Goal: Task Accomplishment & Management: Manage account settings

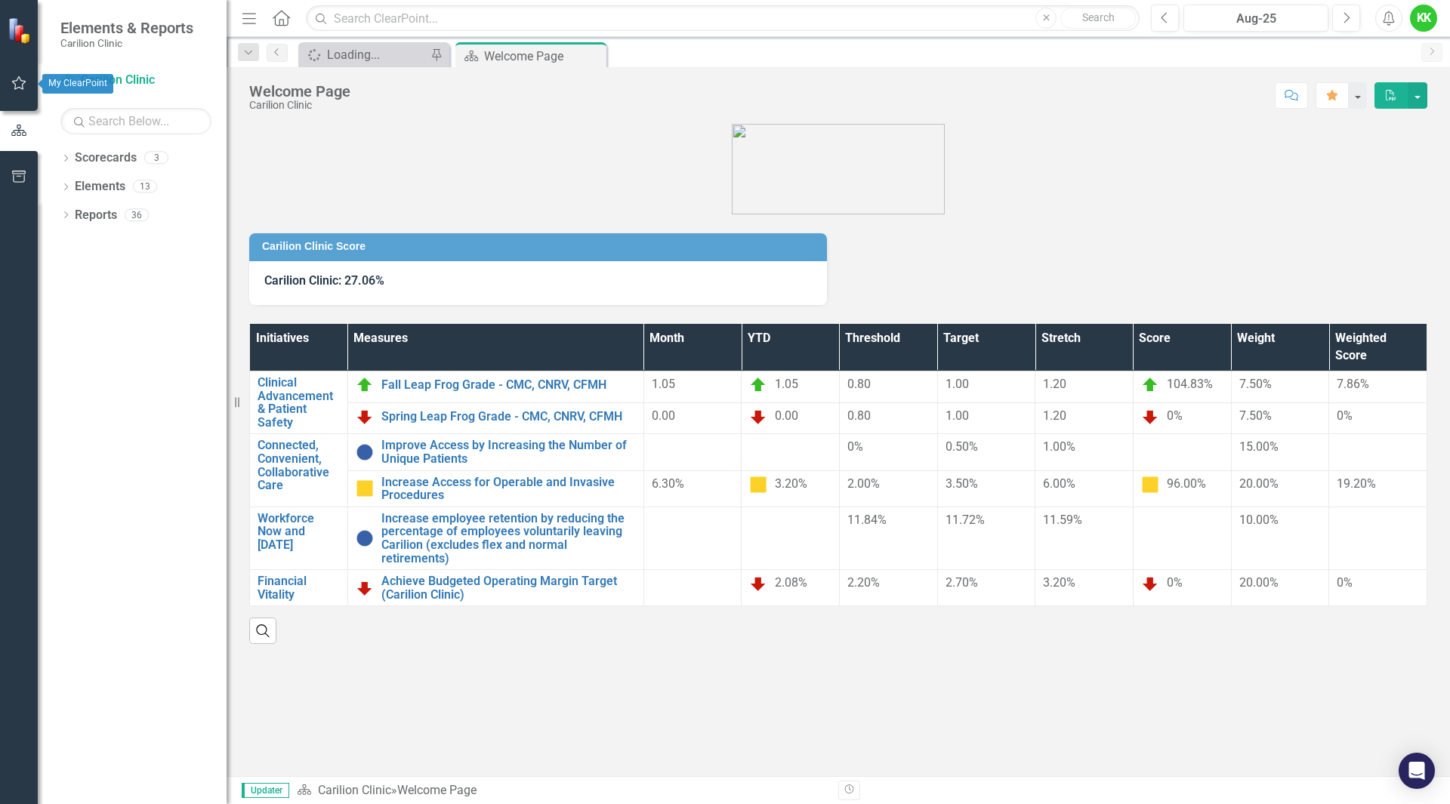
click at [18, 86] on icon "button" at bounding box center [19, 83] width 16 height 12
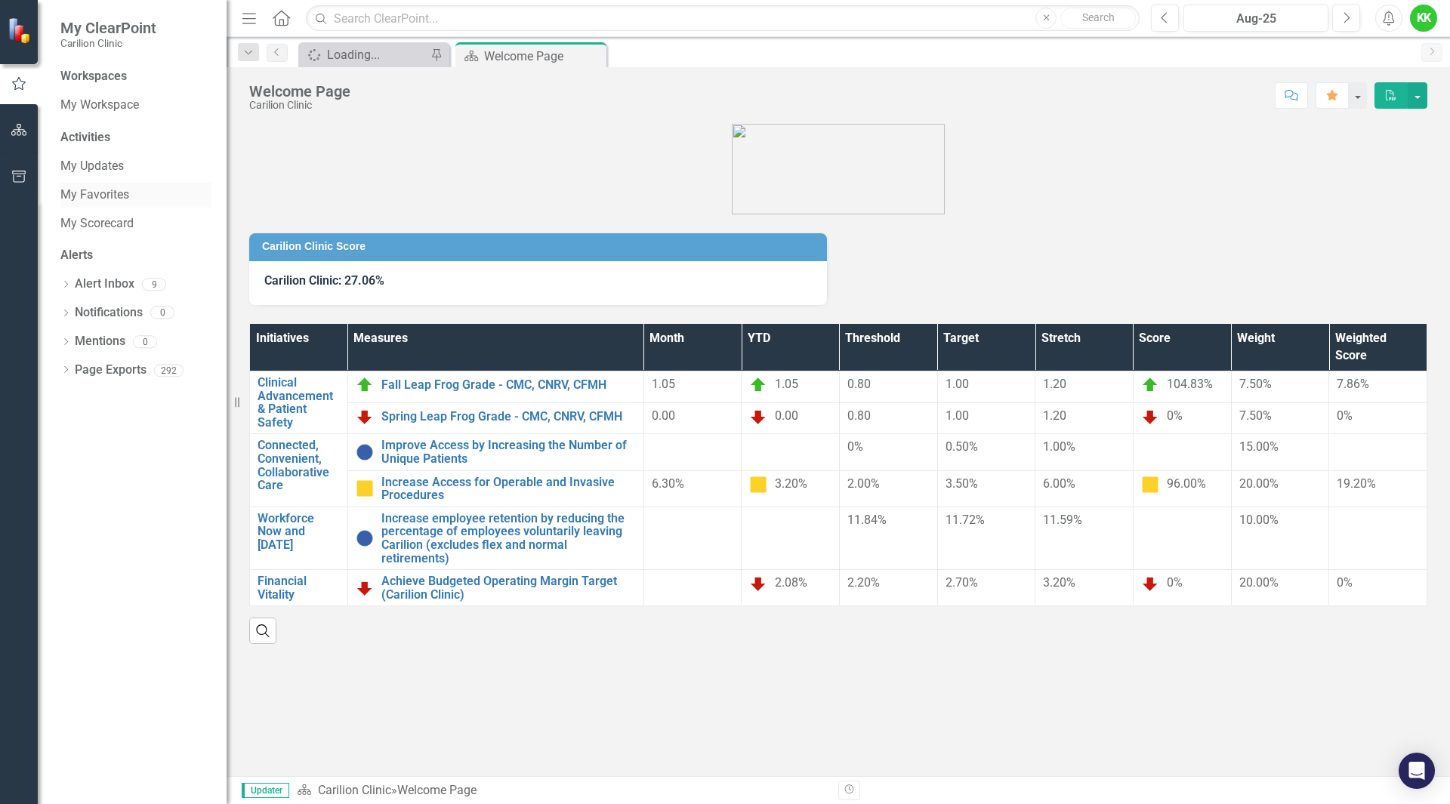
click at [88, 191] on link "My Favorites" at bounding box center [135, 195] width 151 height 17
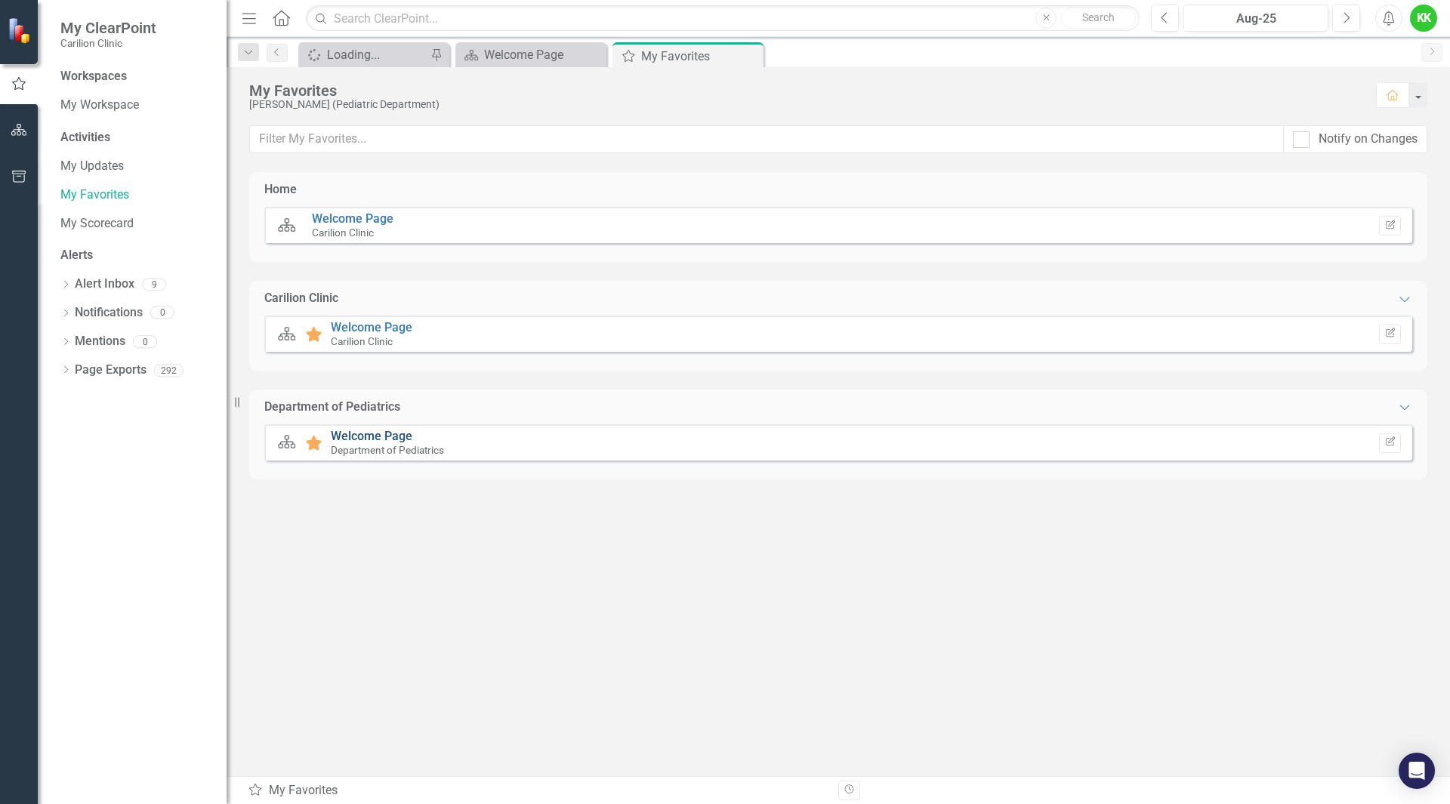
click at [368, 434] on link "Welcome Page" at bounding box center [372, 436] width 82 height 14
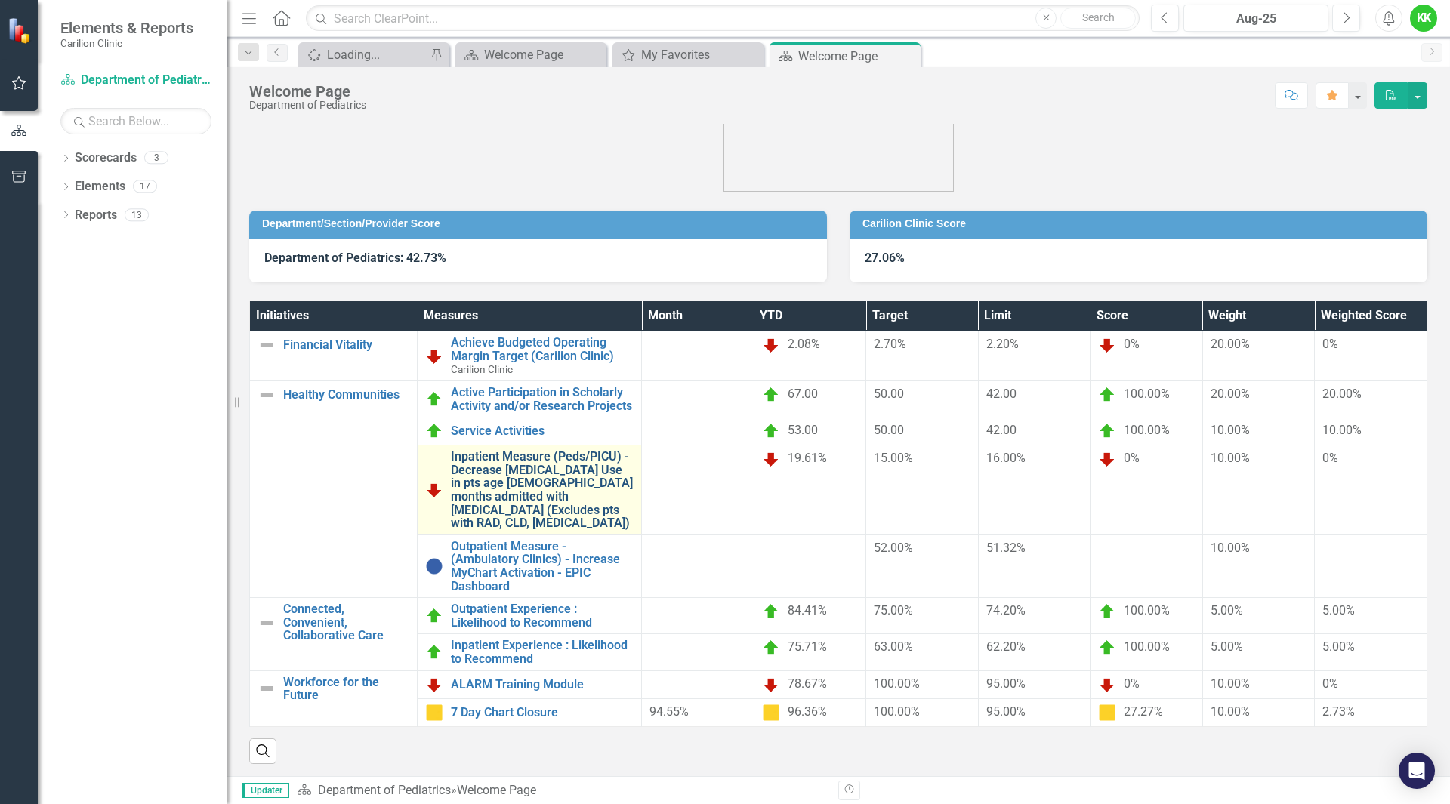
scroll to position [46, 0]
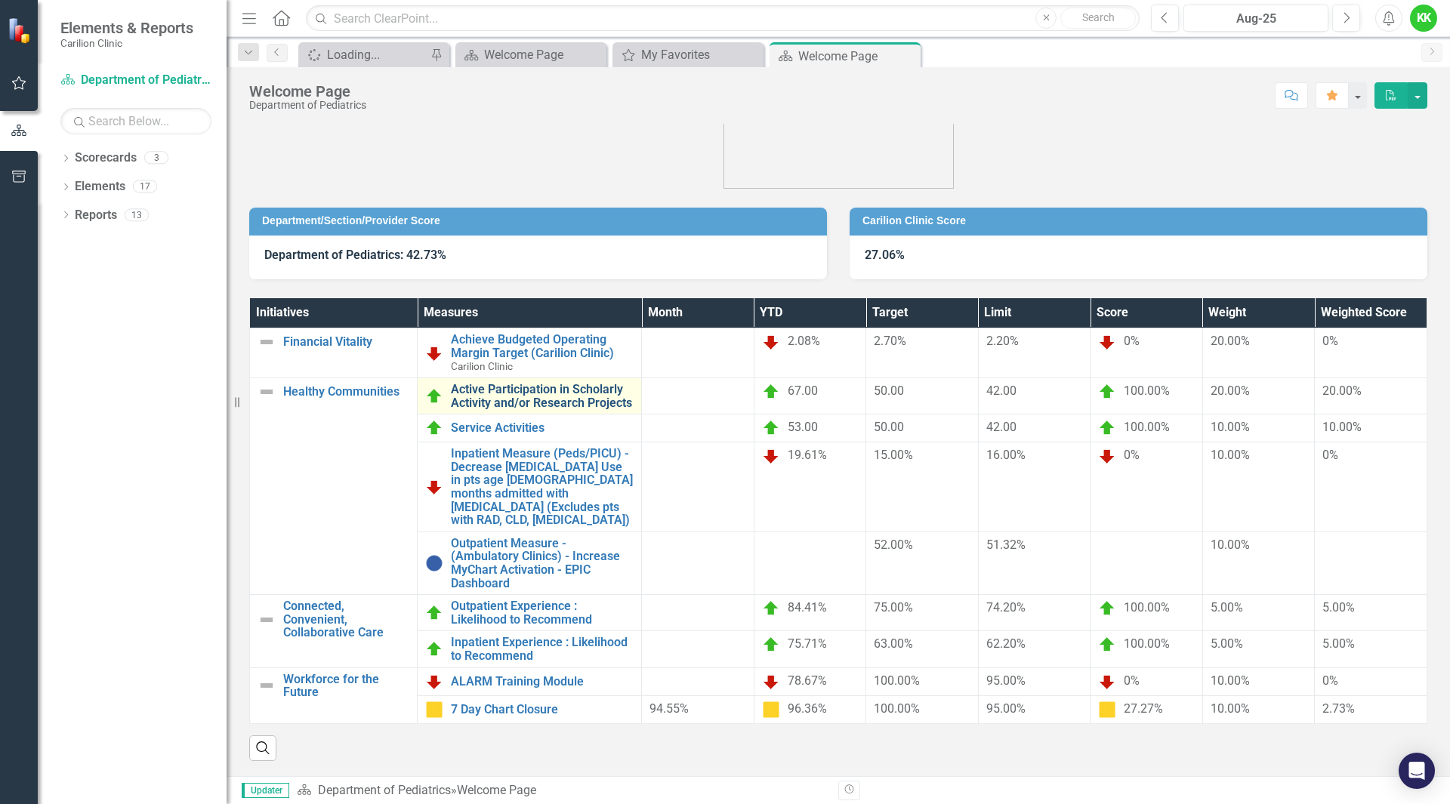
click at [520, 383] on link "Active Participation in Scholarly Activity and/or Research Projects" at bounding box center [542, 396] width 183 height 26
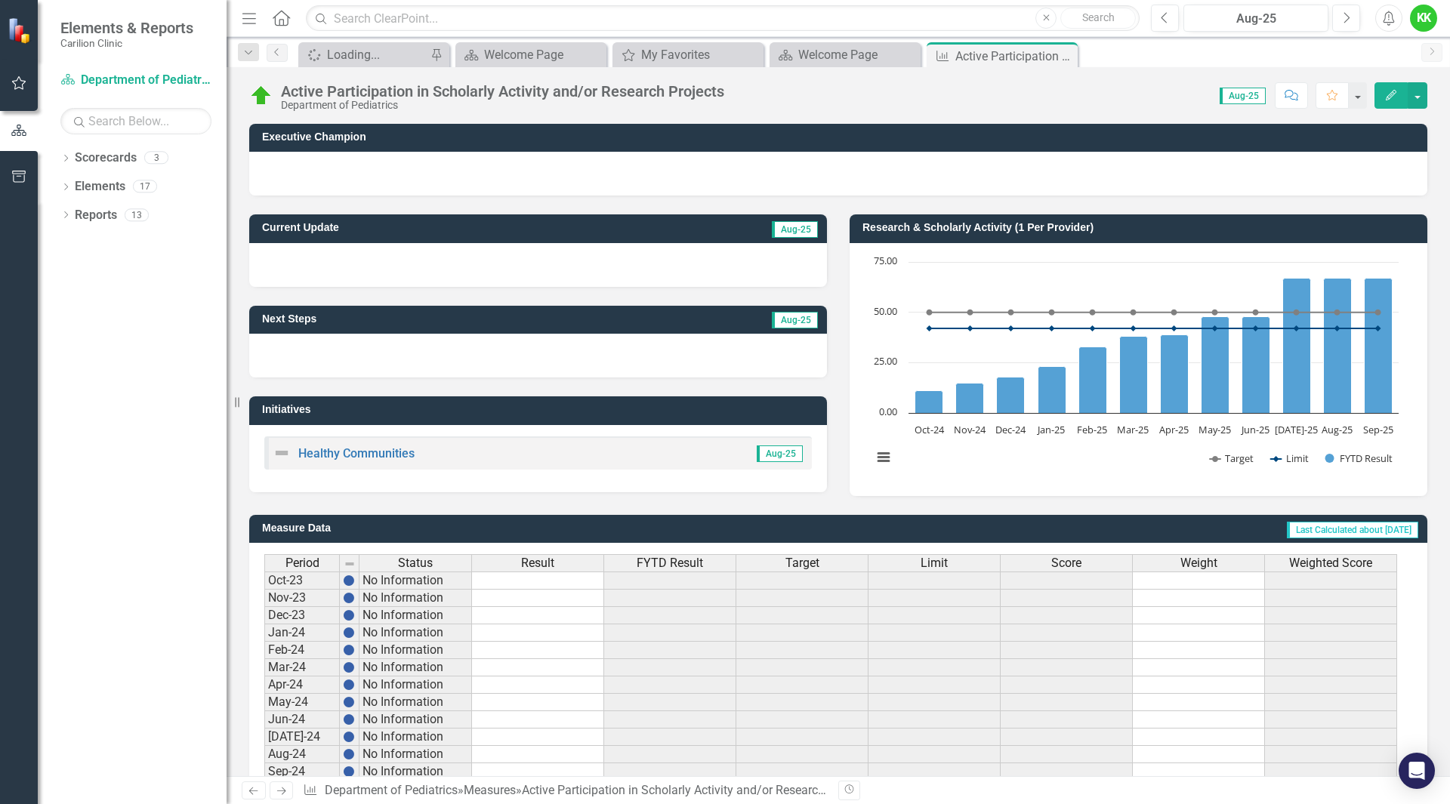
scroll to position [251, 0]
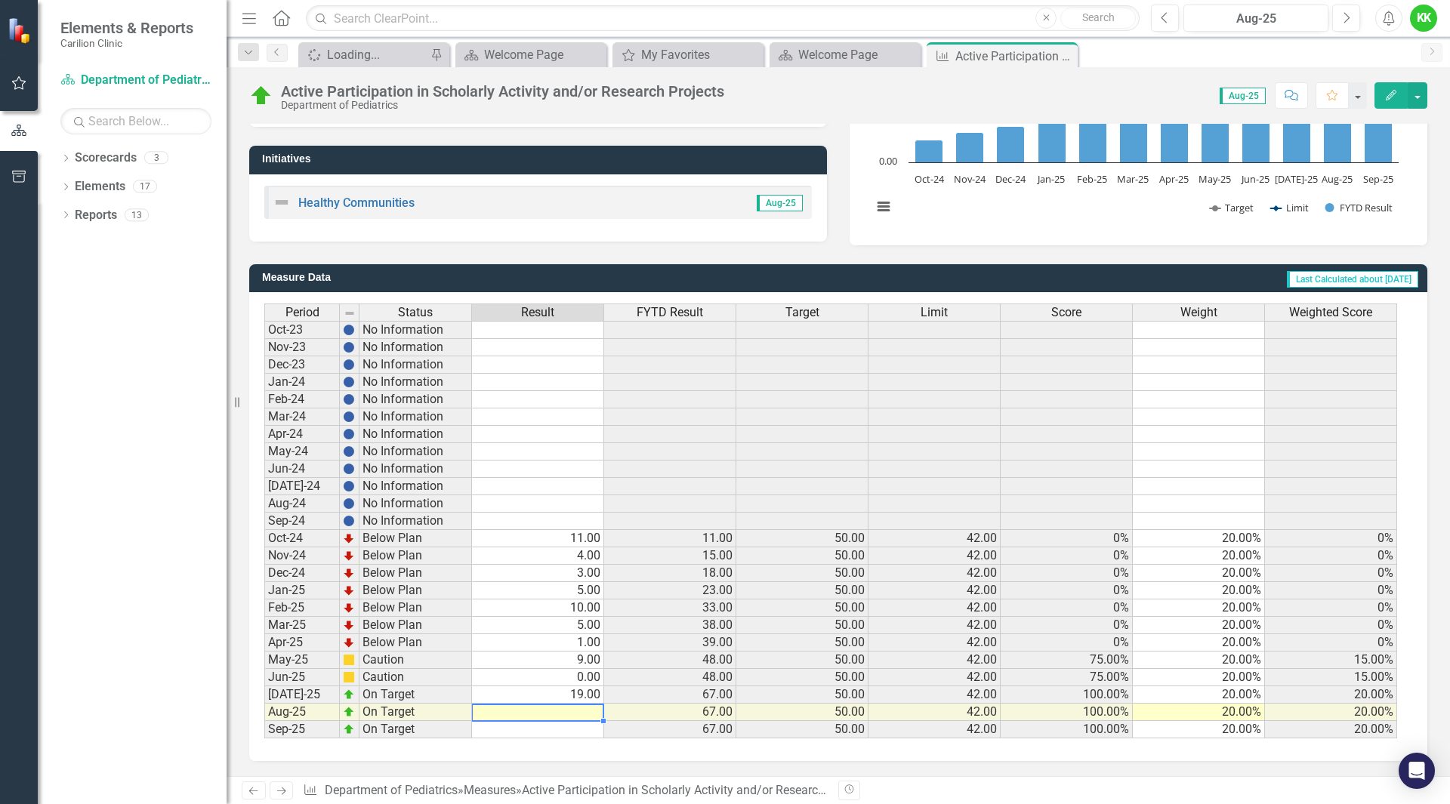
click at [581, 715] on td at bounding box center [538, 712] width 132 height 17
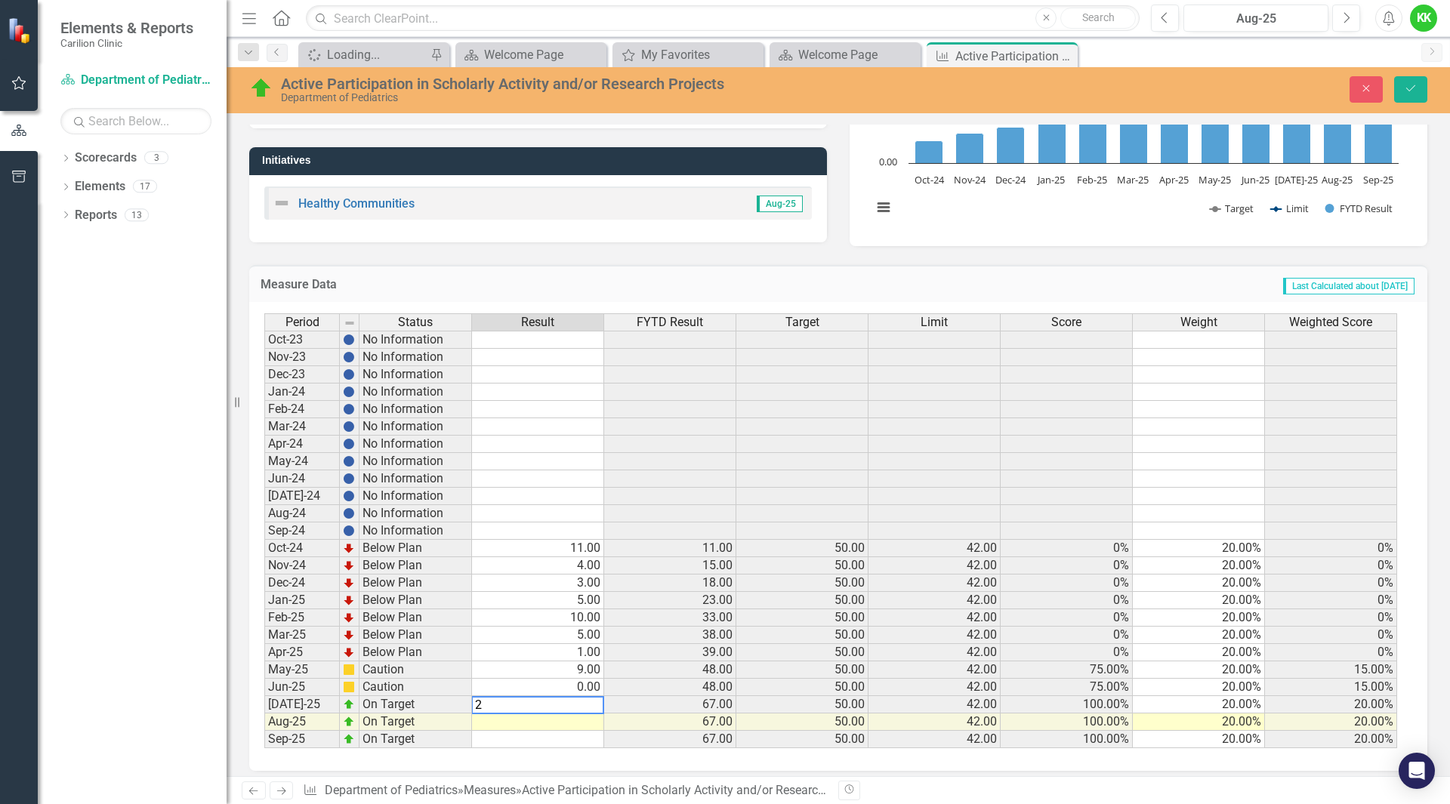
type textarea "21"
type textarea "12"
click at [1416, 94] on icon "Save" at bounding box center [1411, 88] width 14 height 11
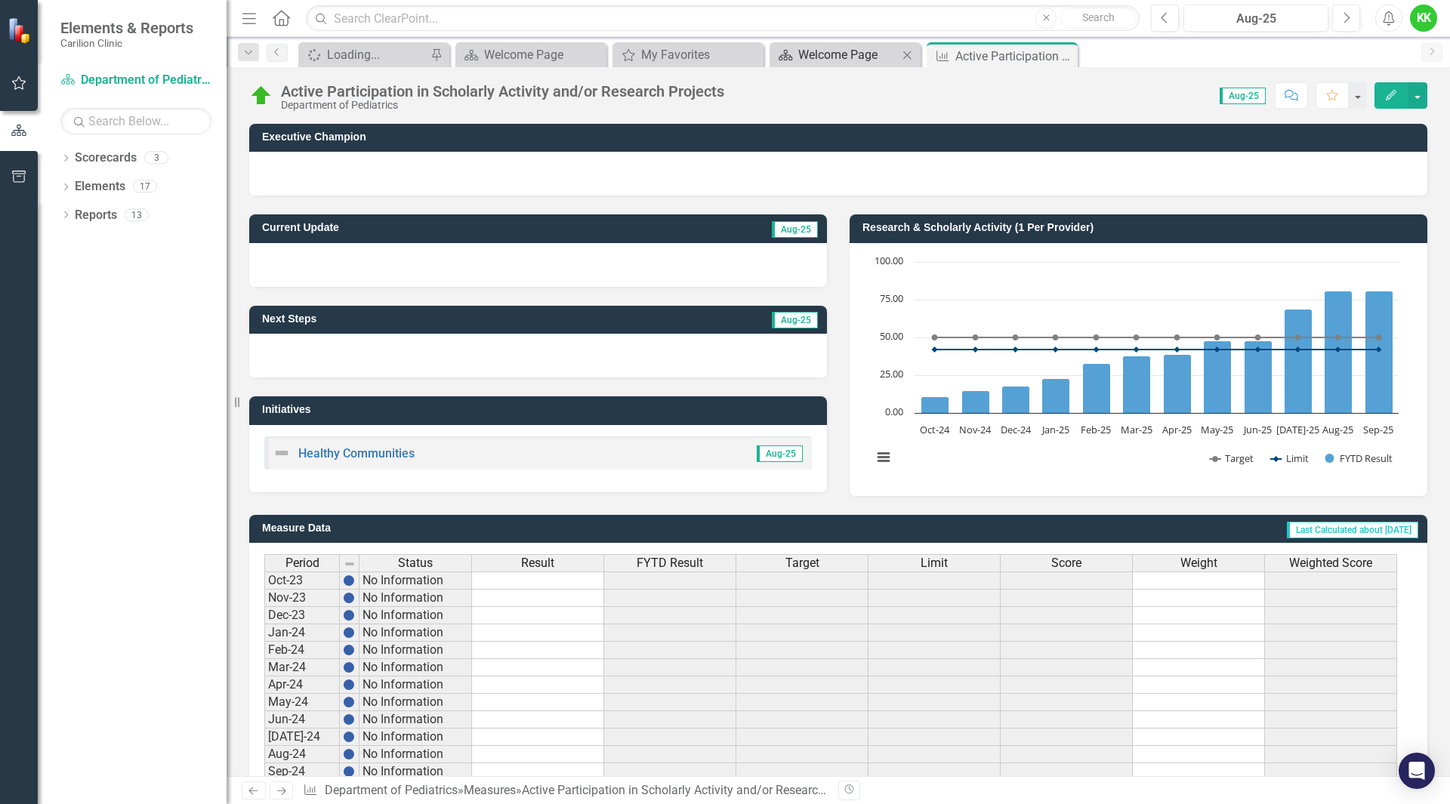
click at [862, 56] on div "Welcome Page" at bounding box center [848, 54] width 100 height 19
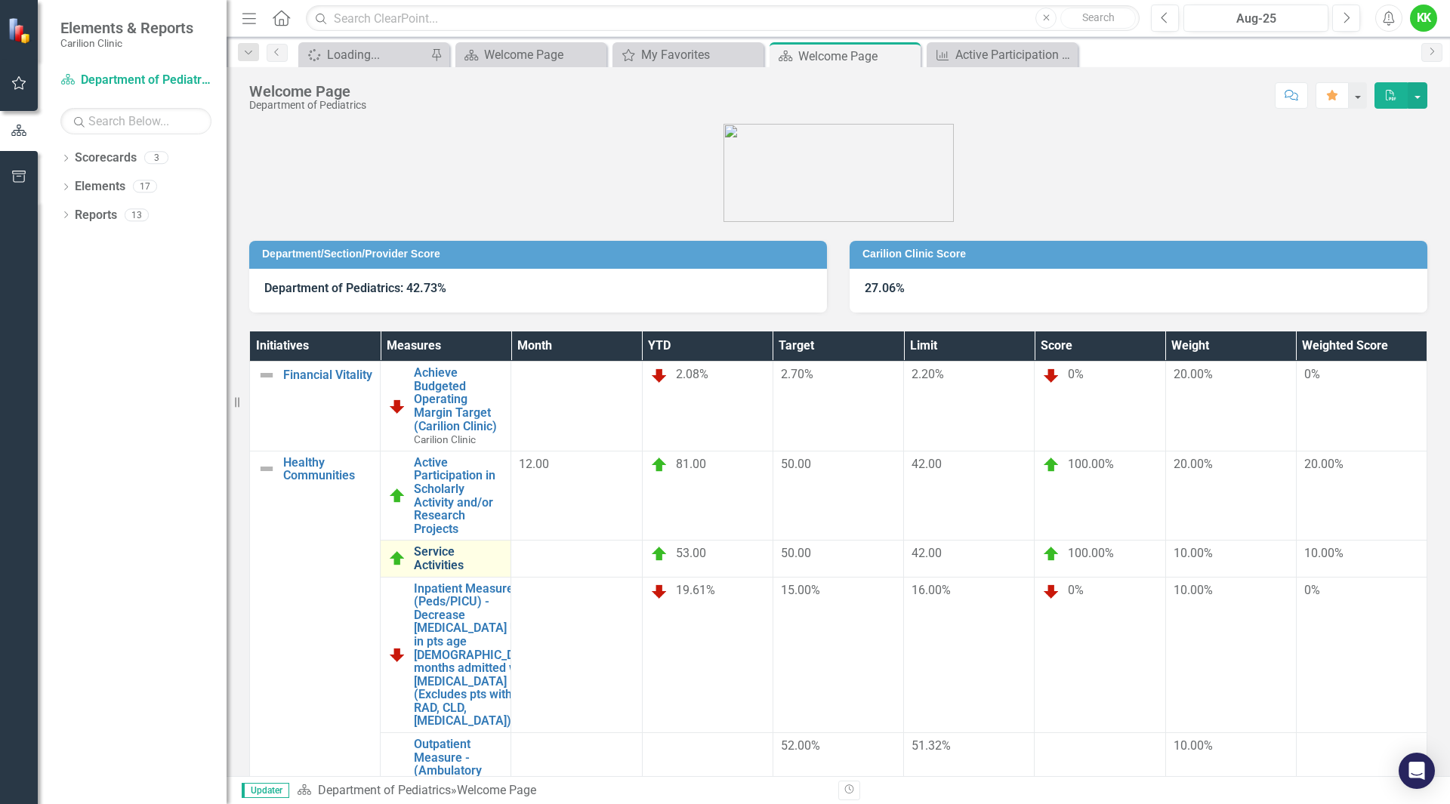
click at [503, 545] on link "Service Activities" at bounding box center [458, 558] width 89 height 26
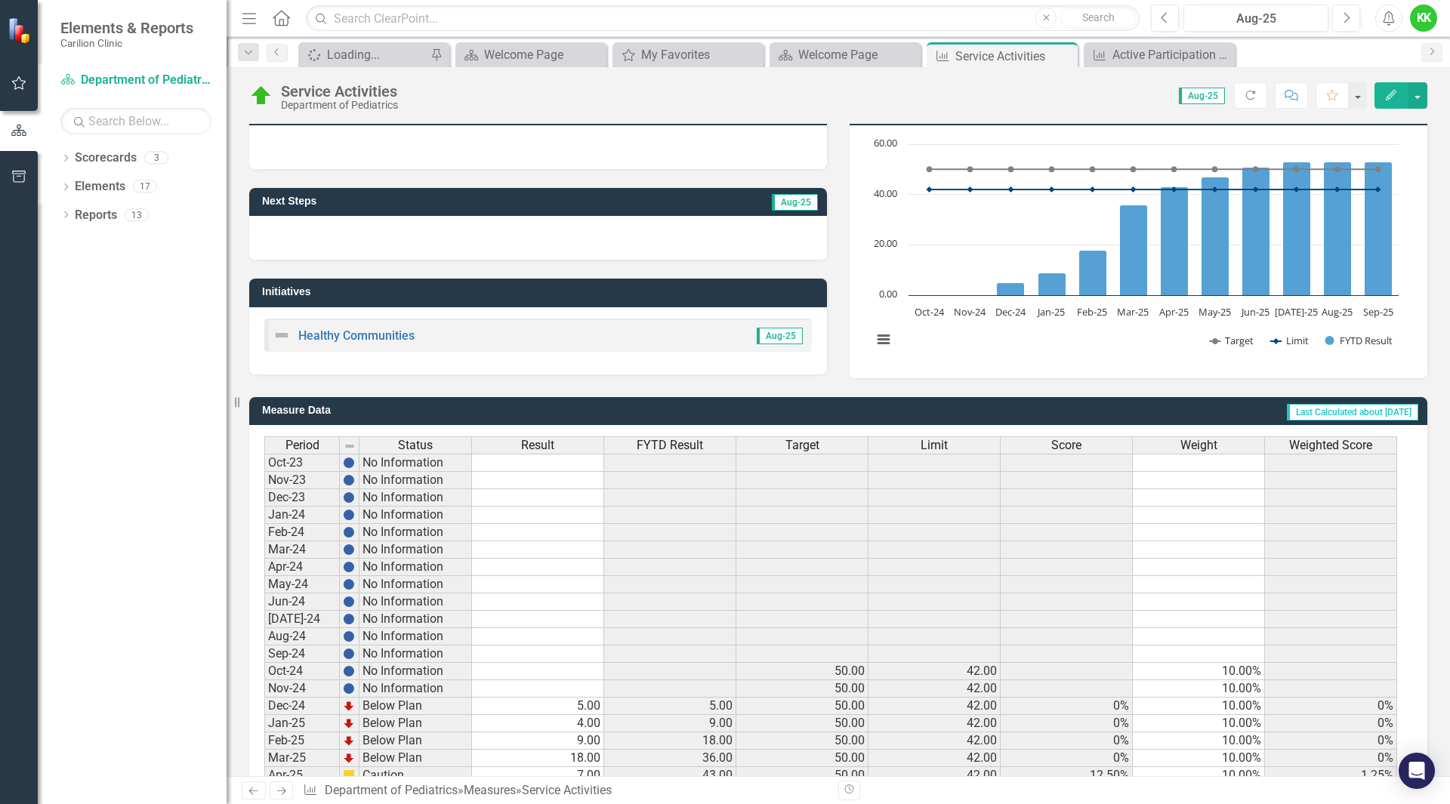
scroll to position [251, 0]
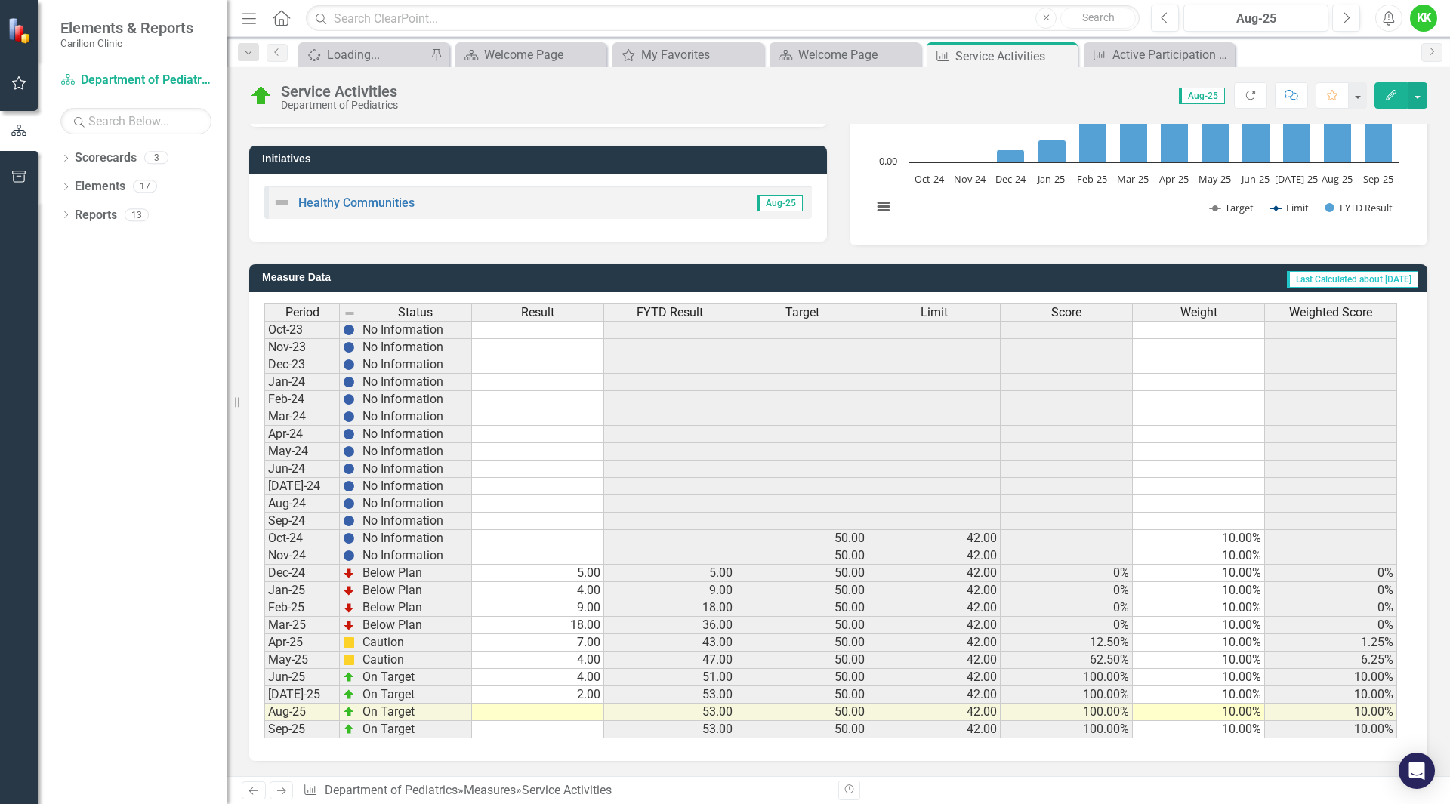
click at [573, 692] on td "2.00" at bounding box center [538, 695] width 132 height 17
type textarea "3"
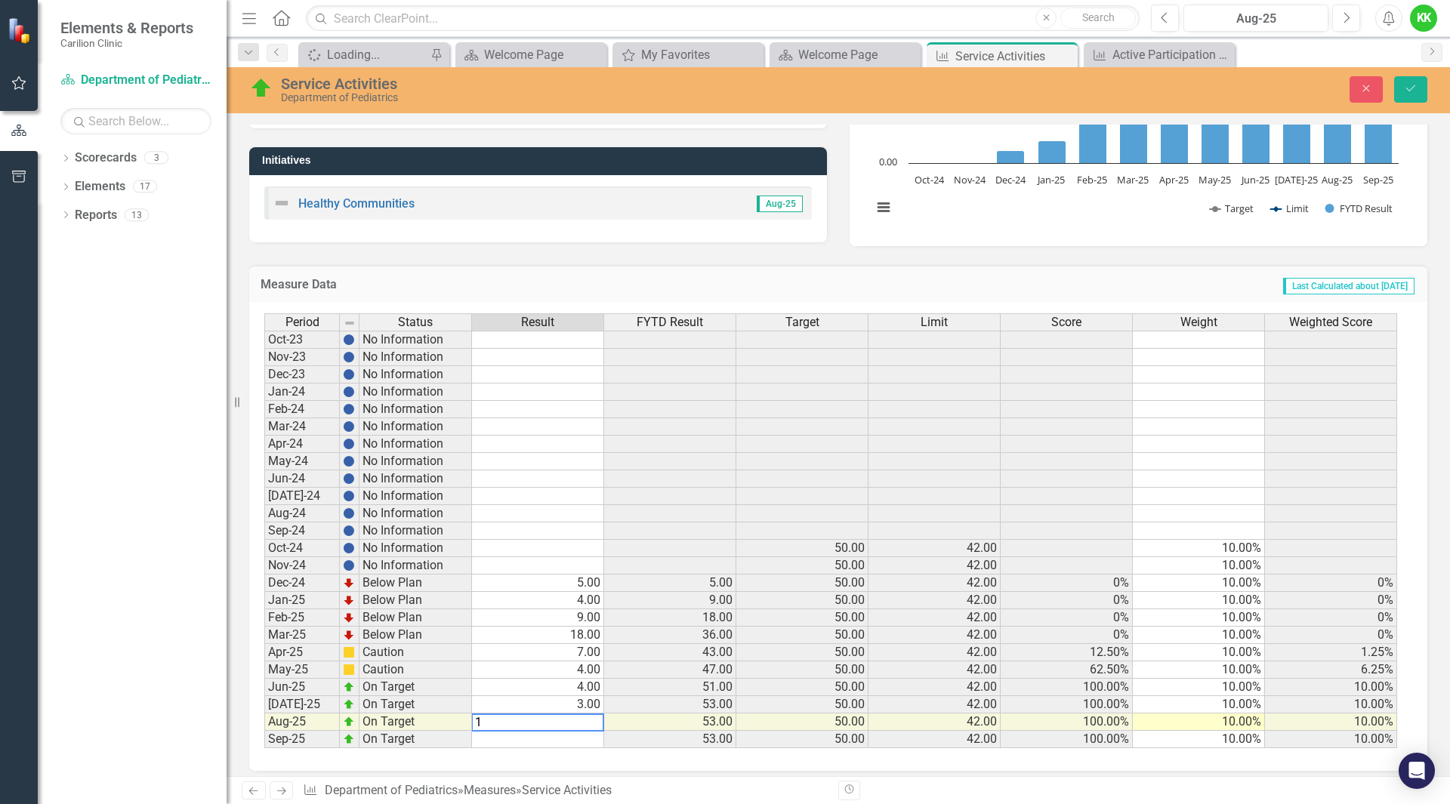
type textarea "11"
click at [1411, 88] on icon "Save" at bounding box center [1411, 88] width 14 height 11
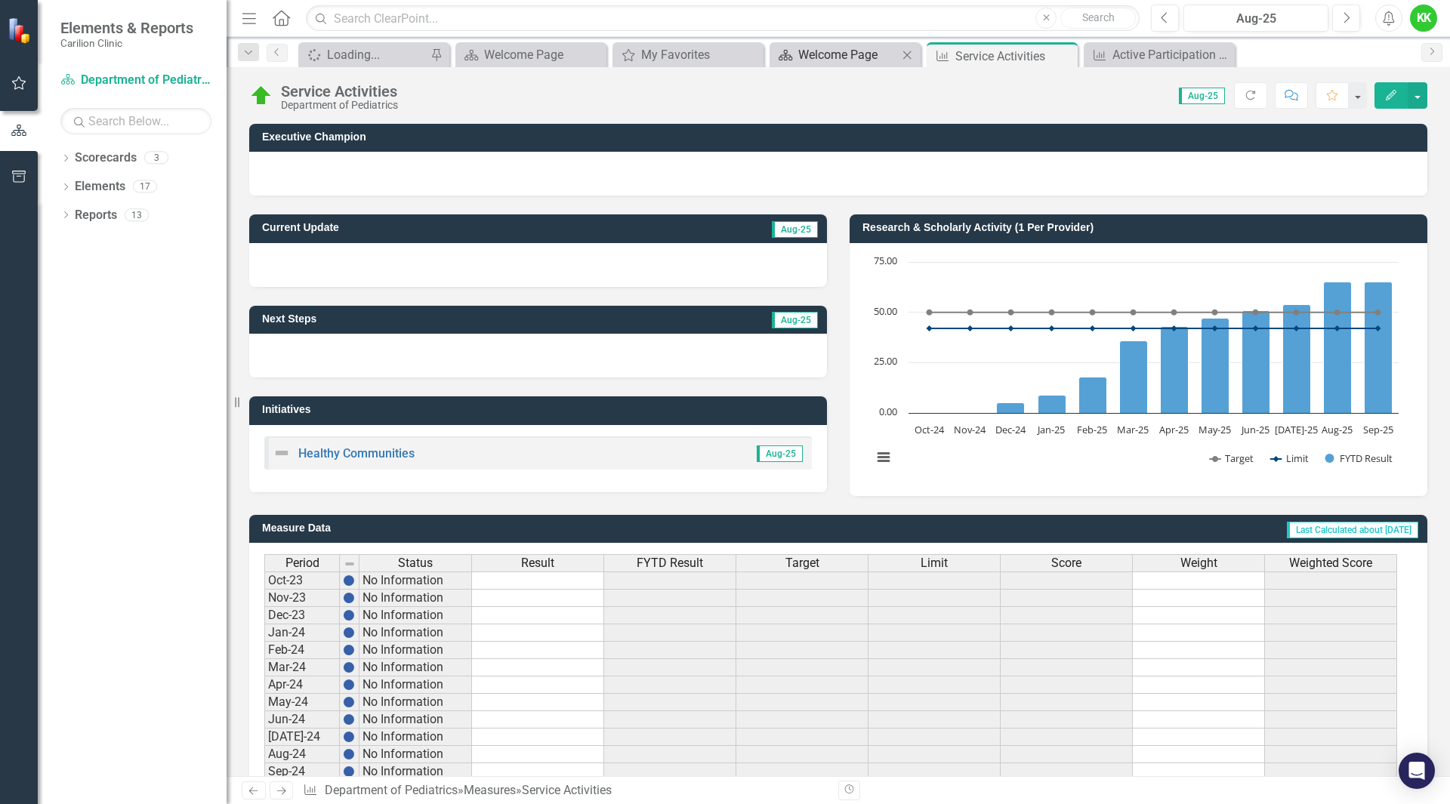
click at [871, 57] on div "Welcome Page" at bounding box center [848, 54] width 100 height 19
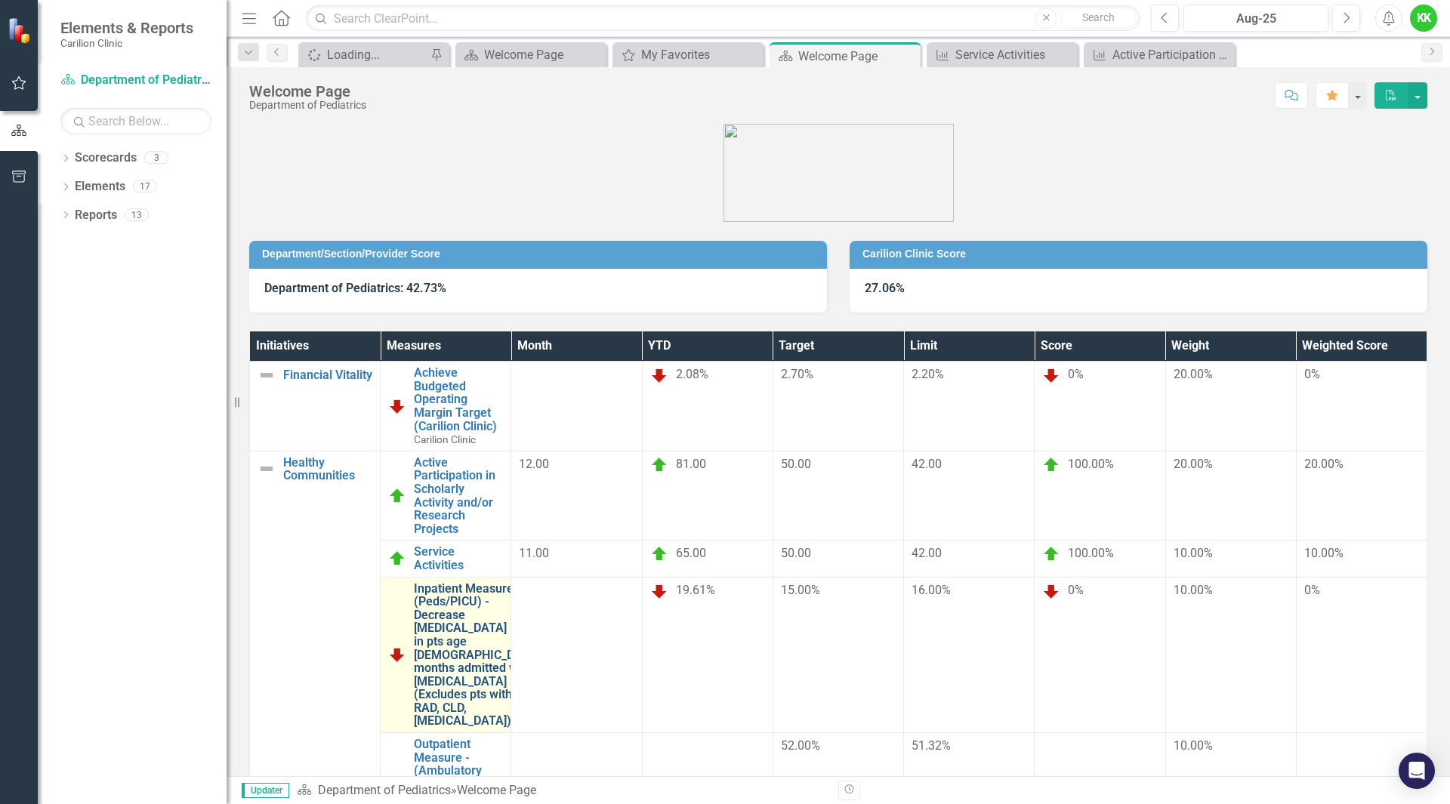
click at [518, 582] on link "Inpatient Measure (Peds/PICU) - Decrease [MEDICAL_DATA] Use in pts age [DEMOGRA…" at bounding box center [477, 655] width 126 height 147
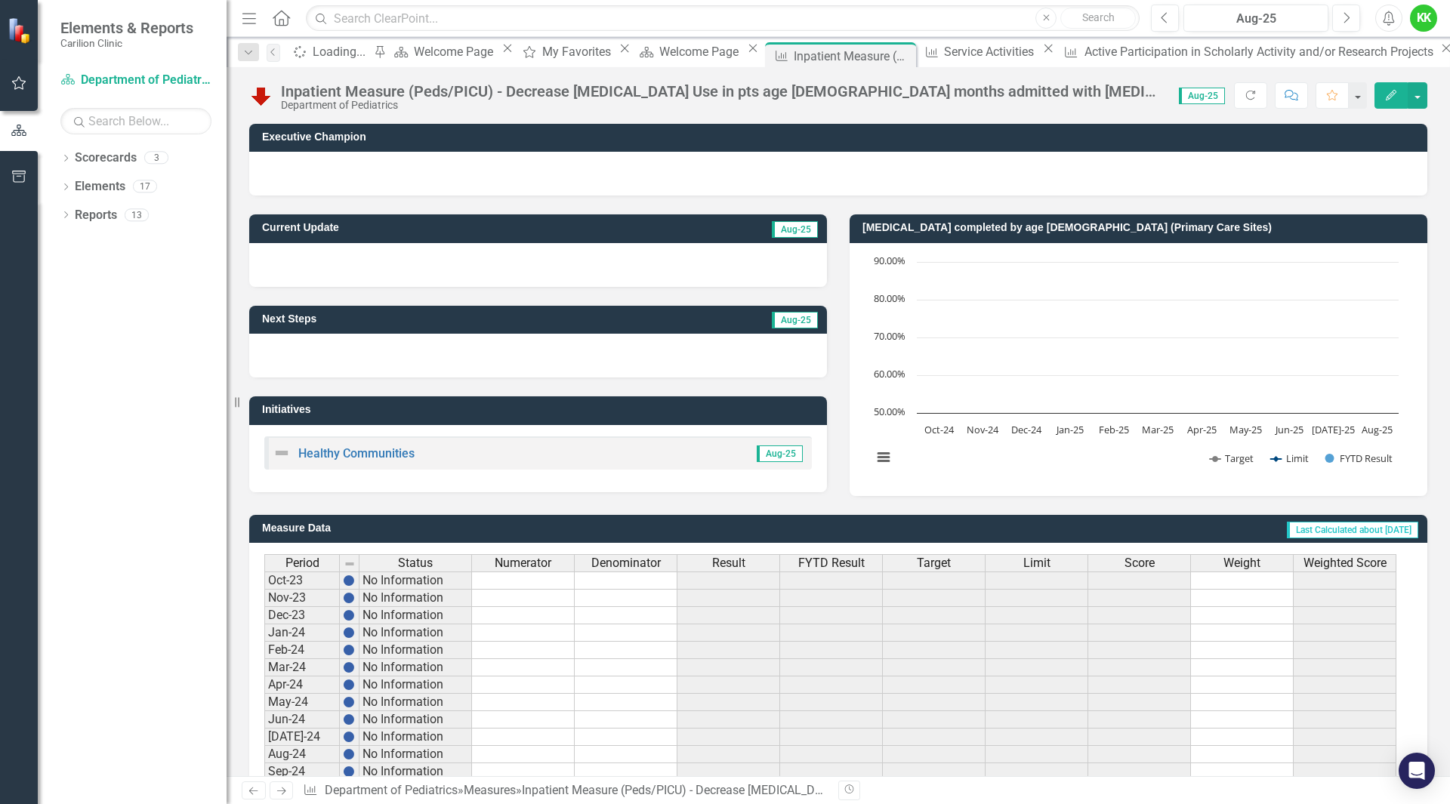
scroll to position [251, 0]
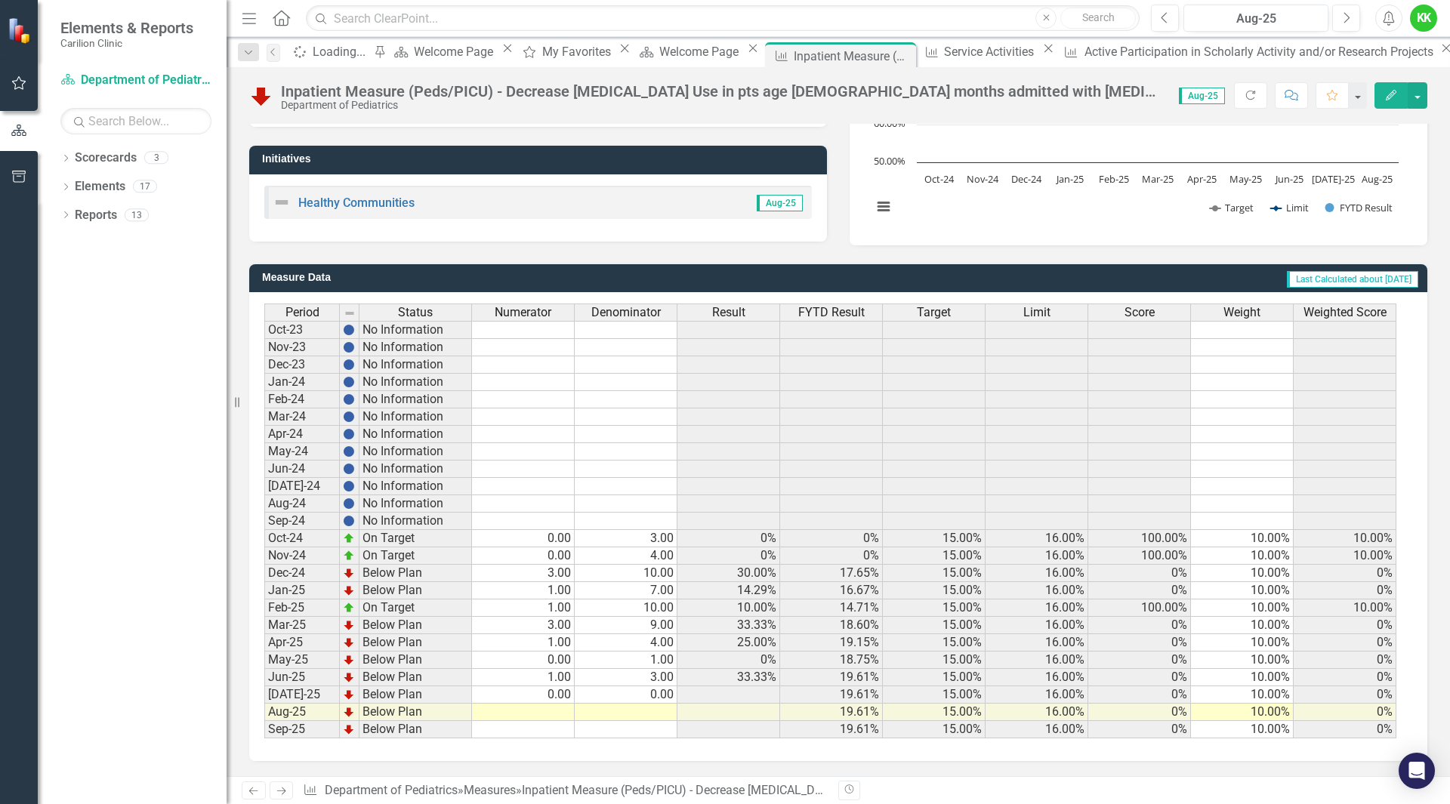
click at [557, 717] on td at bounding box center [523, 712] width 103 height 17
type textarea "0"
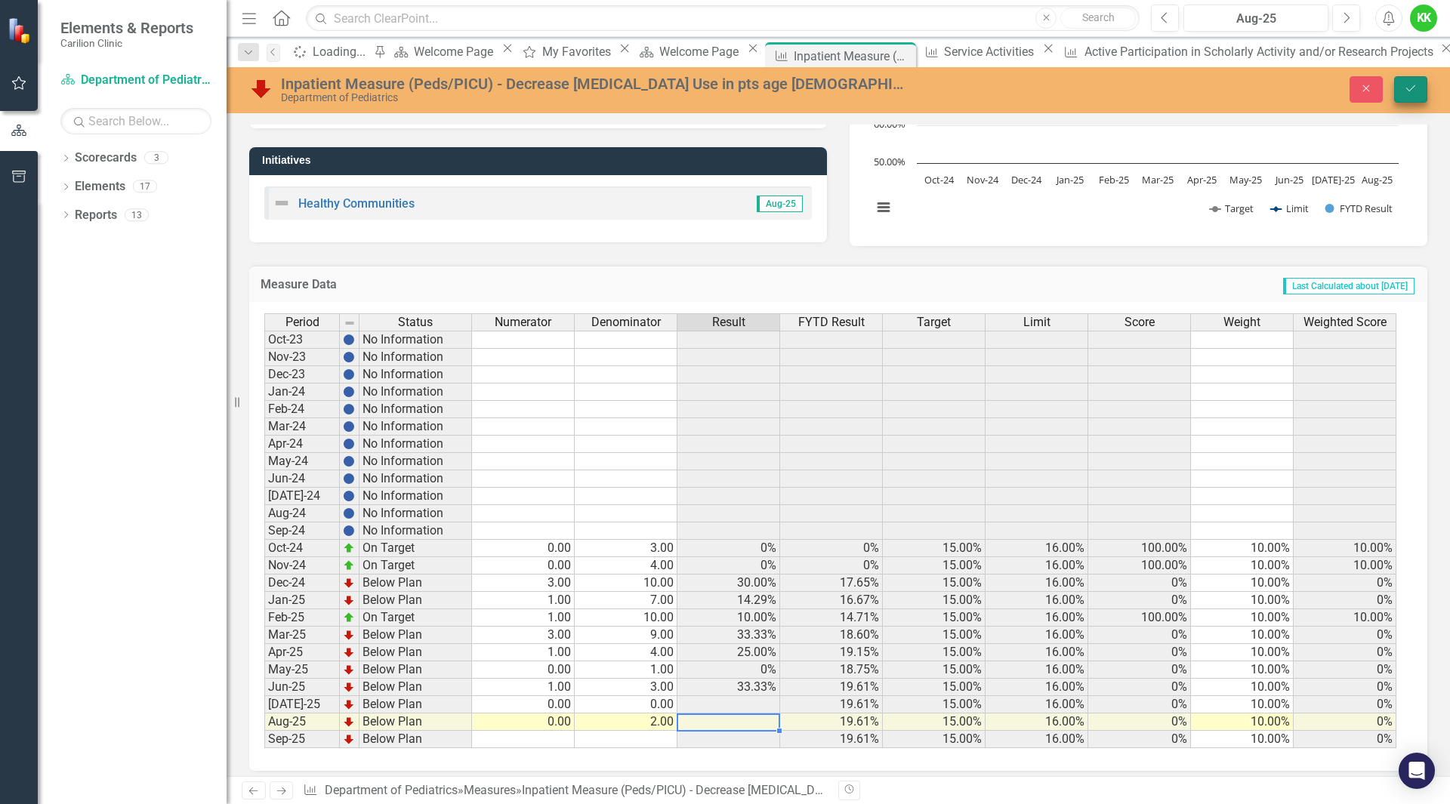
type textarea "2"
click at [1406, 86] on icon "Save" at bounding box center [1411, 88] width 14 height 11
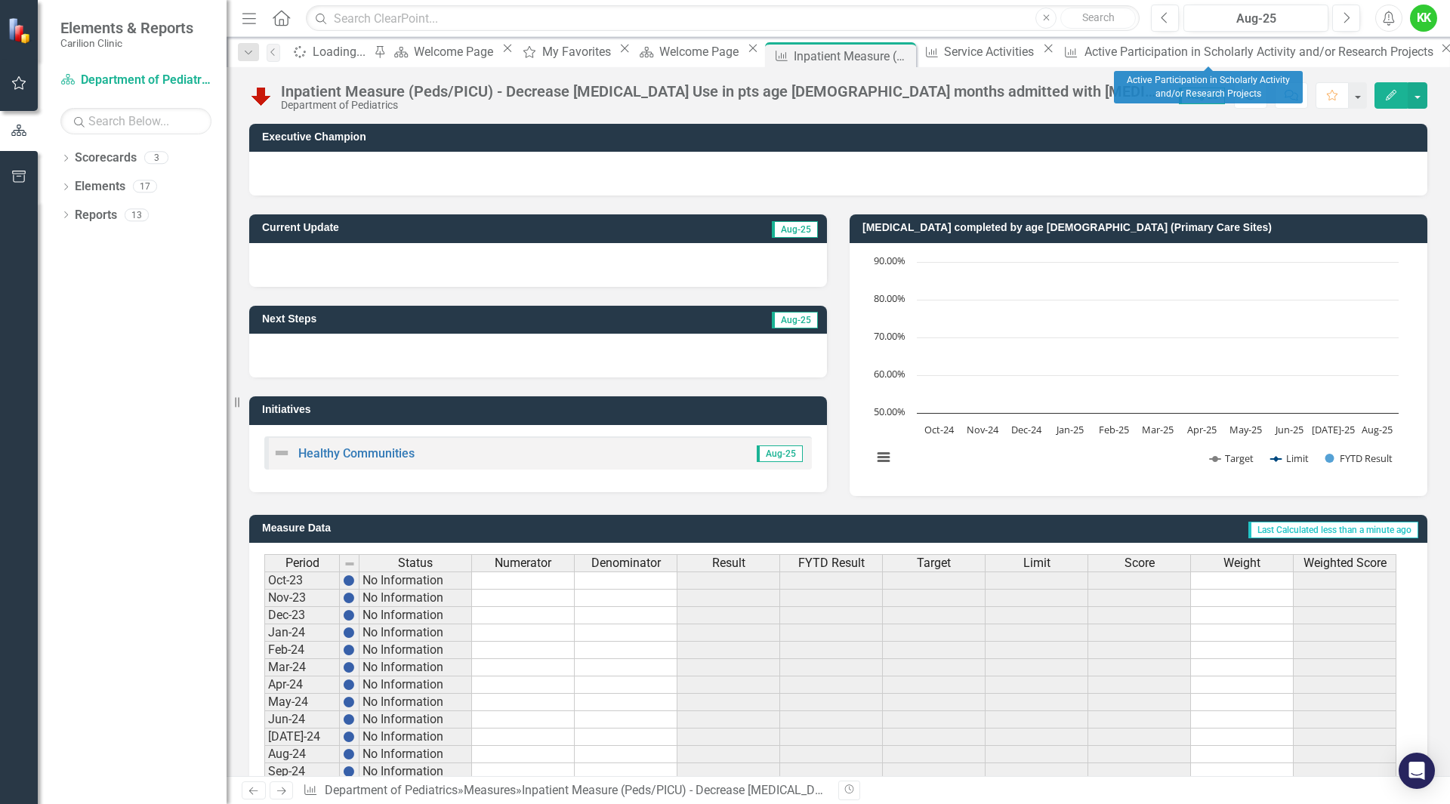
drag, startPoint x: 1265, startPoint y: 57, endPoint x: 1238, endPoint y: 53, distance: 27.5
click at [1439, 54] on icon "Close" at bounding box center [1446, 48] width 15 height 12
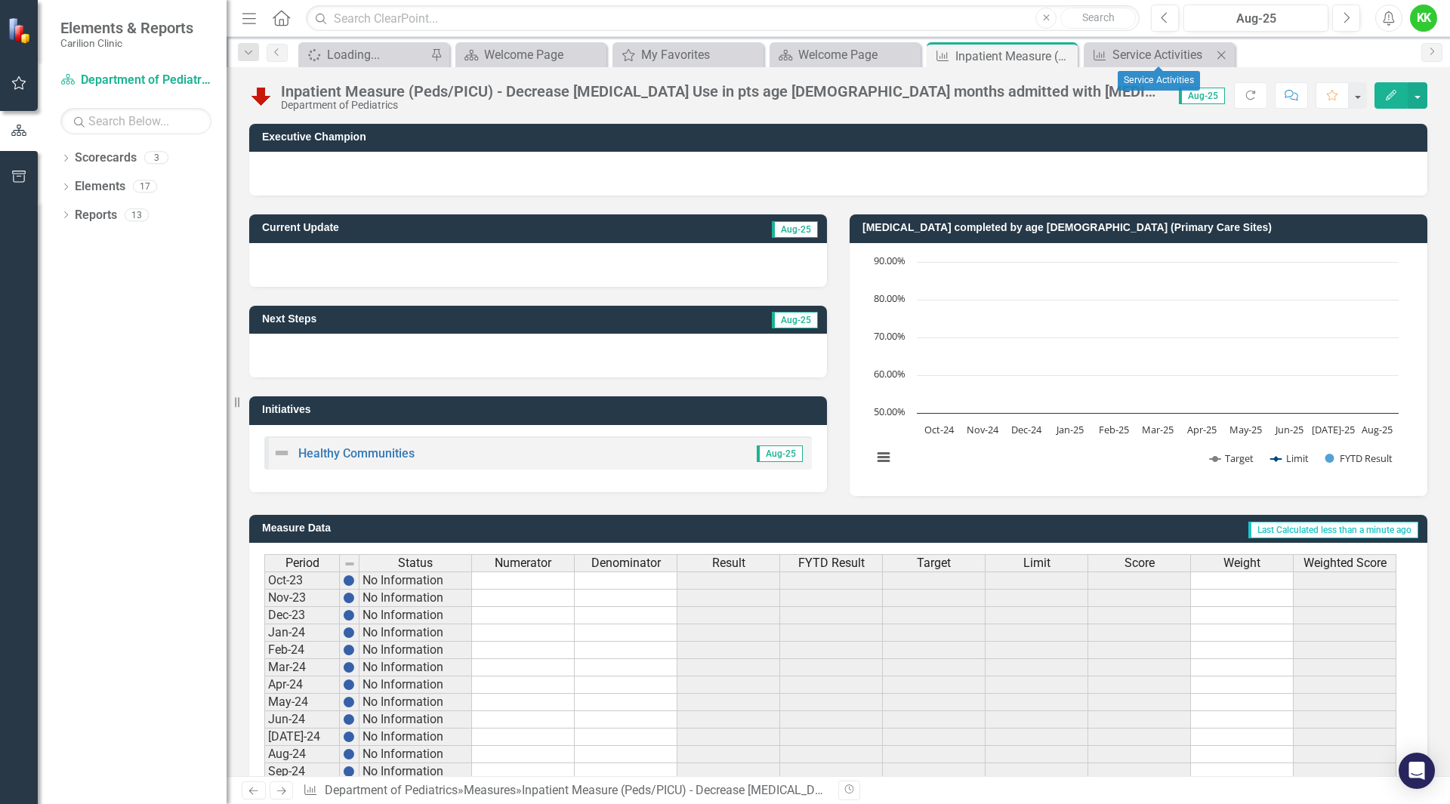
click at [1223, 52] on icon "Close" at bounding box center [1221, 55] width 15 height 12
click at [854, 56] on div "Welcome Page" at bounding box center [848, 54] width 100 height 19
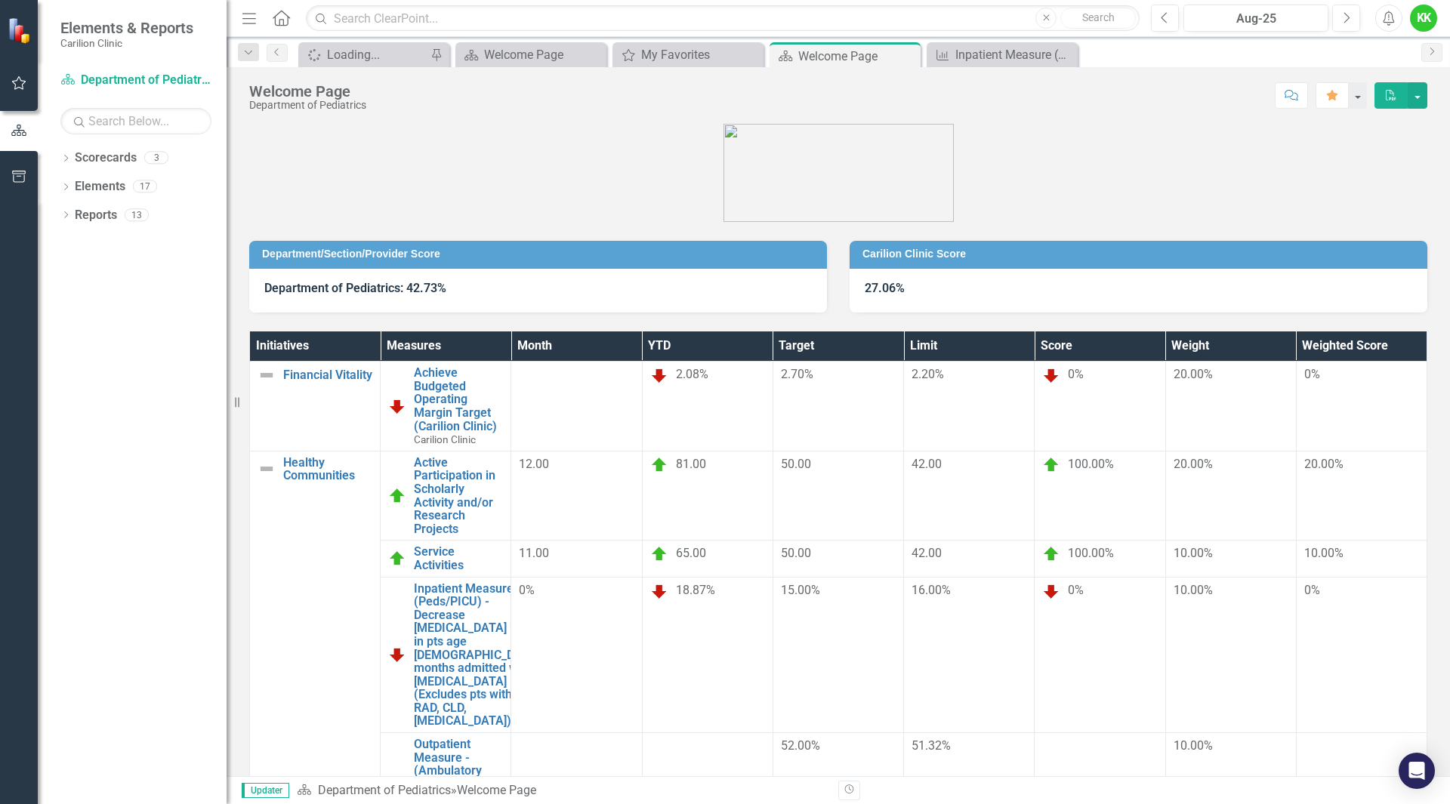
scroll to position [45, 0]
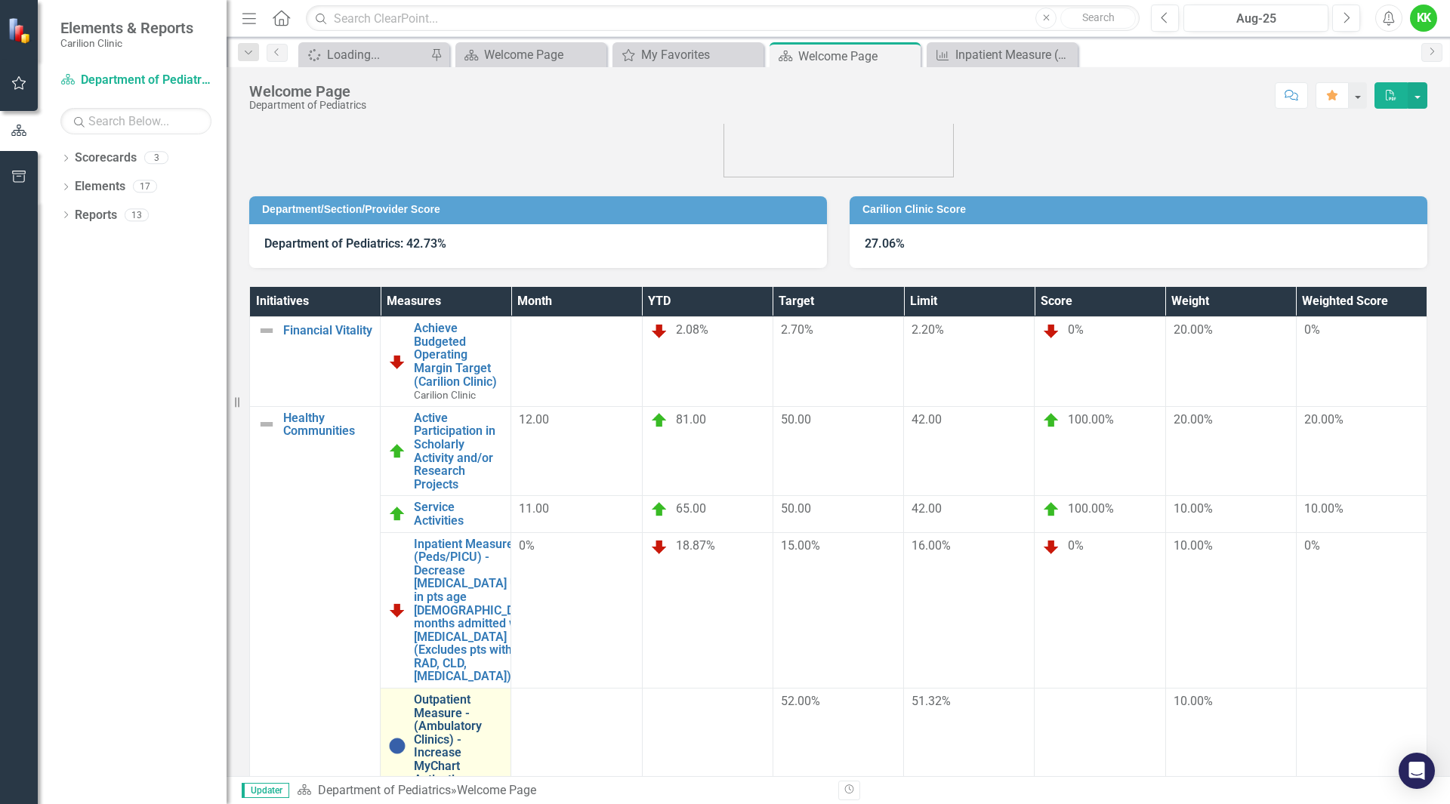
click at [503, 693] on link "Outpatient Measure - (Ambulatory Clinics) - Increase MyChart Activation - EPIC …" at bounding box center [458, 746] width 89 height 107
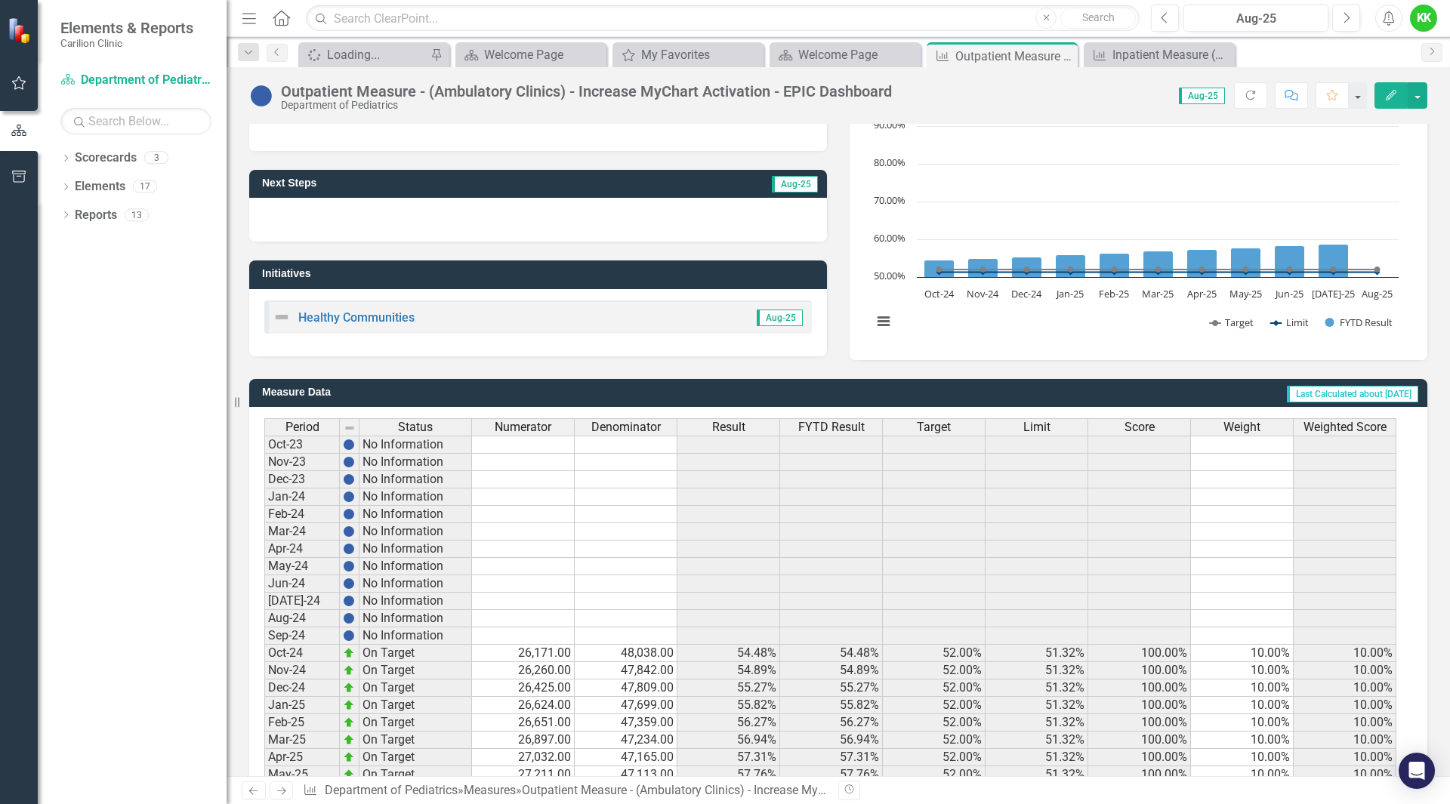
scroll to position [251, 0]
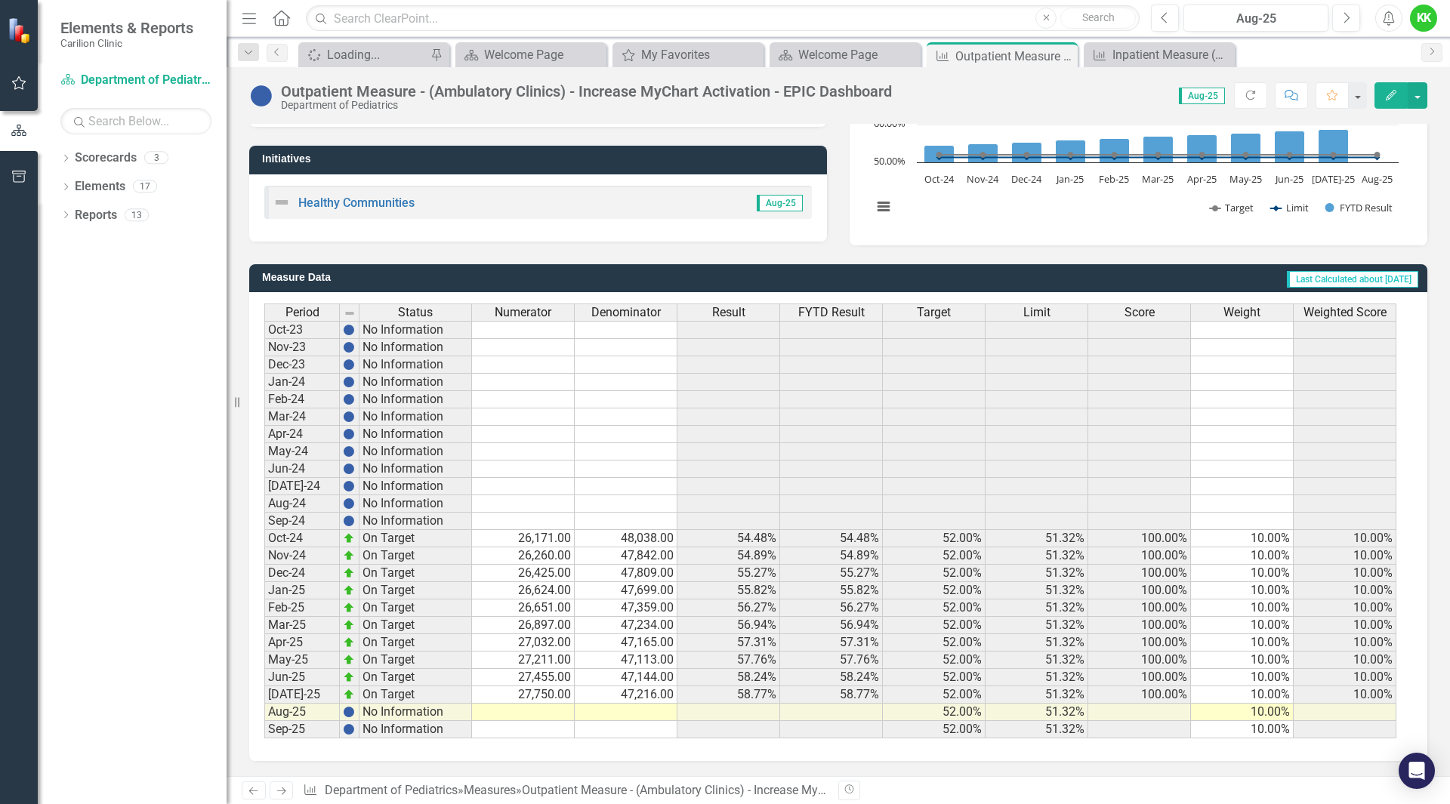
click at [544, 712] on td at bounding box center [523, 712] width 103 height 17
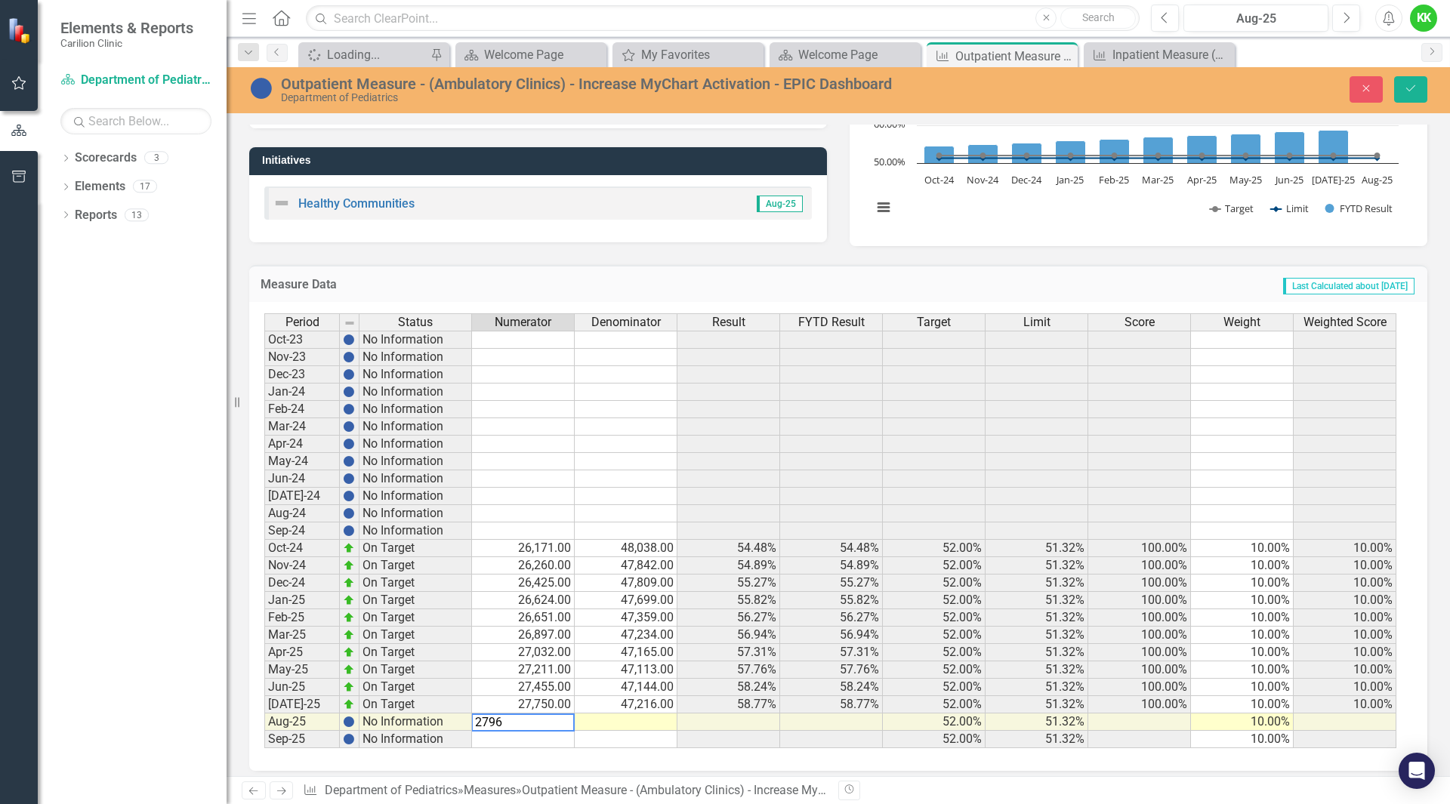
type textarea "27966"
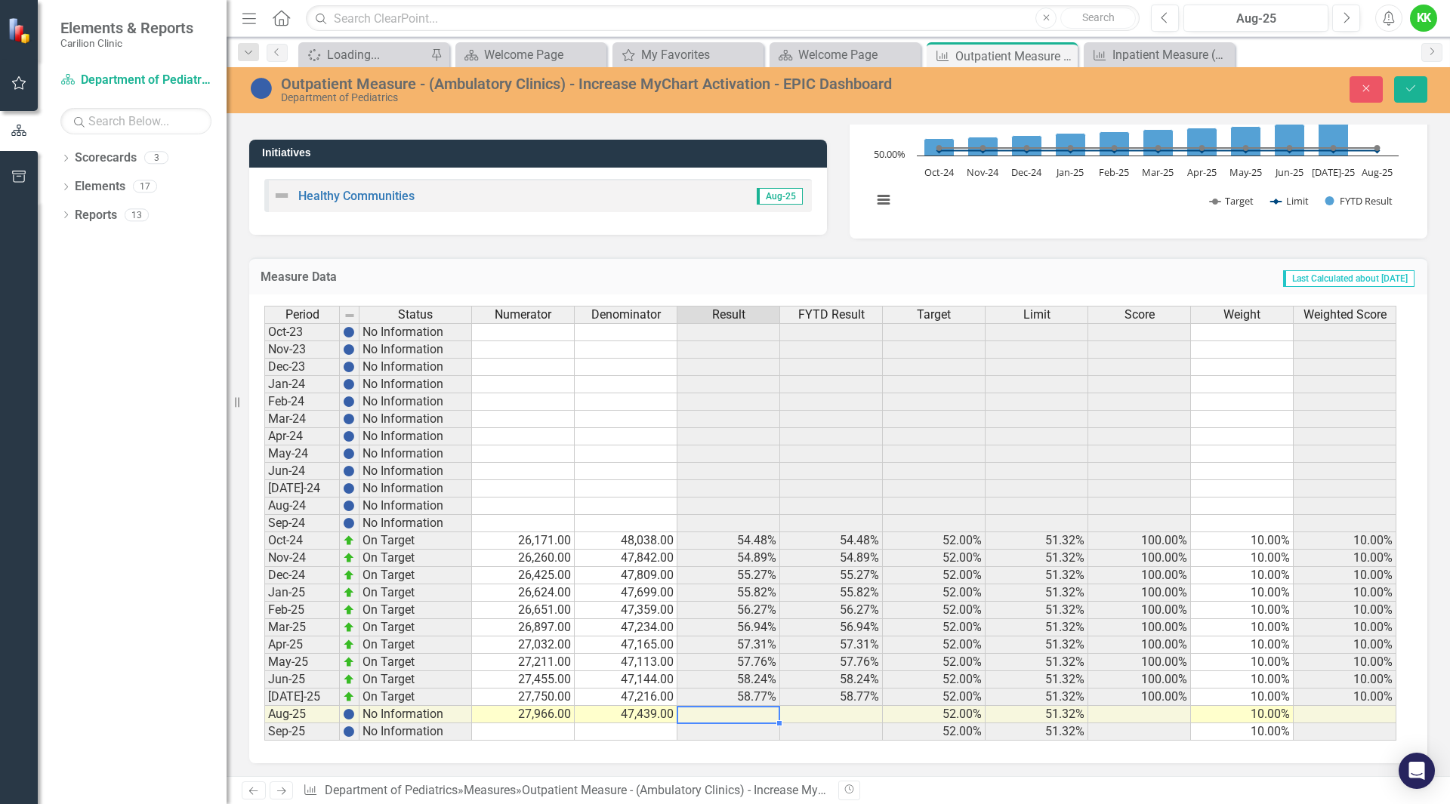
scroll to position [260, 0]
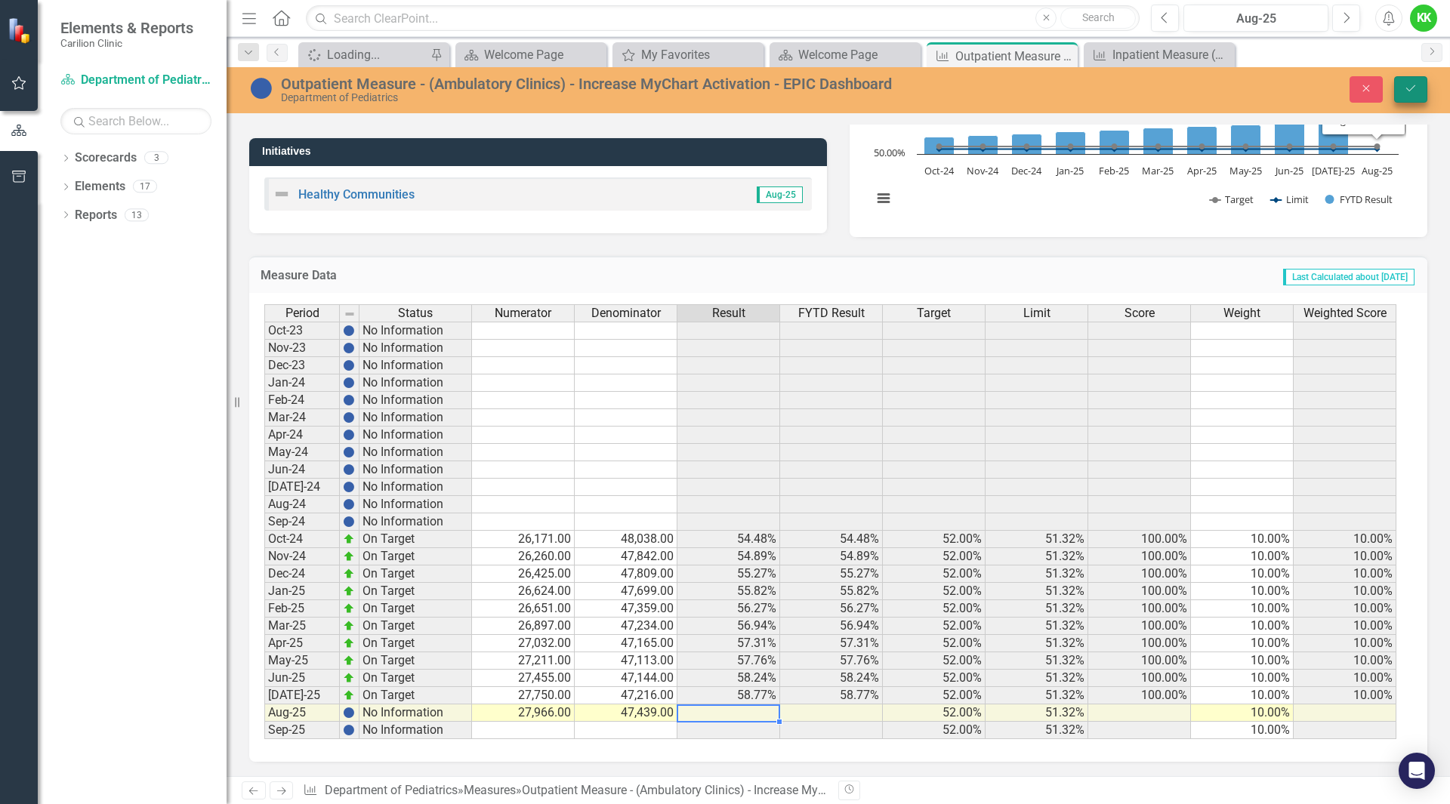
type textarea "47439"
click at [1406, 98] on button "Save" at bounding box center [1410, 89] width 33 height 26
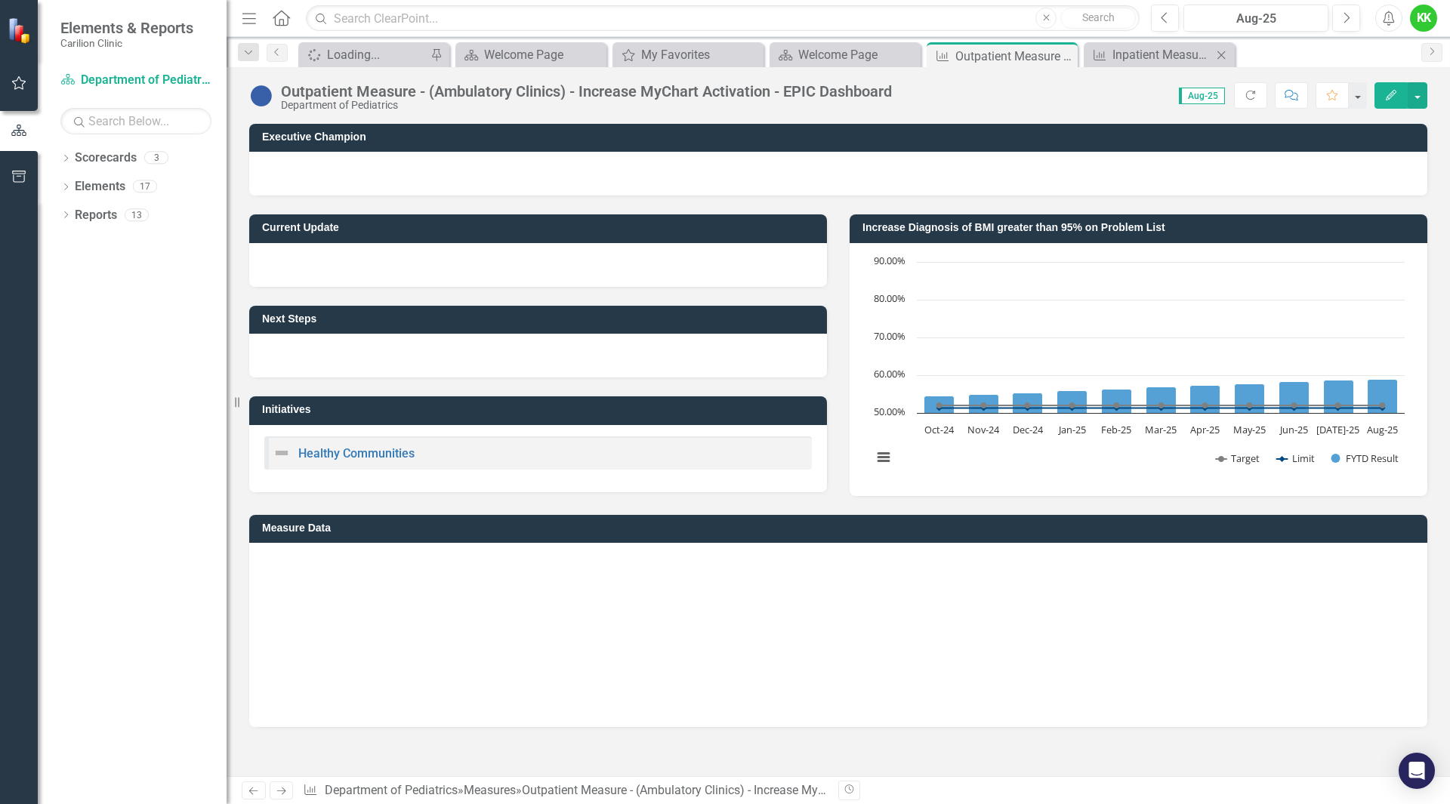
click at [1224, 56] on icon "Close" at bounding box center [1221, 55] width 15 height 12
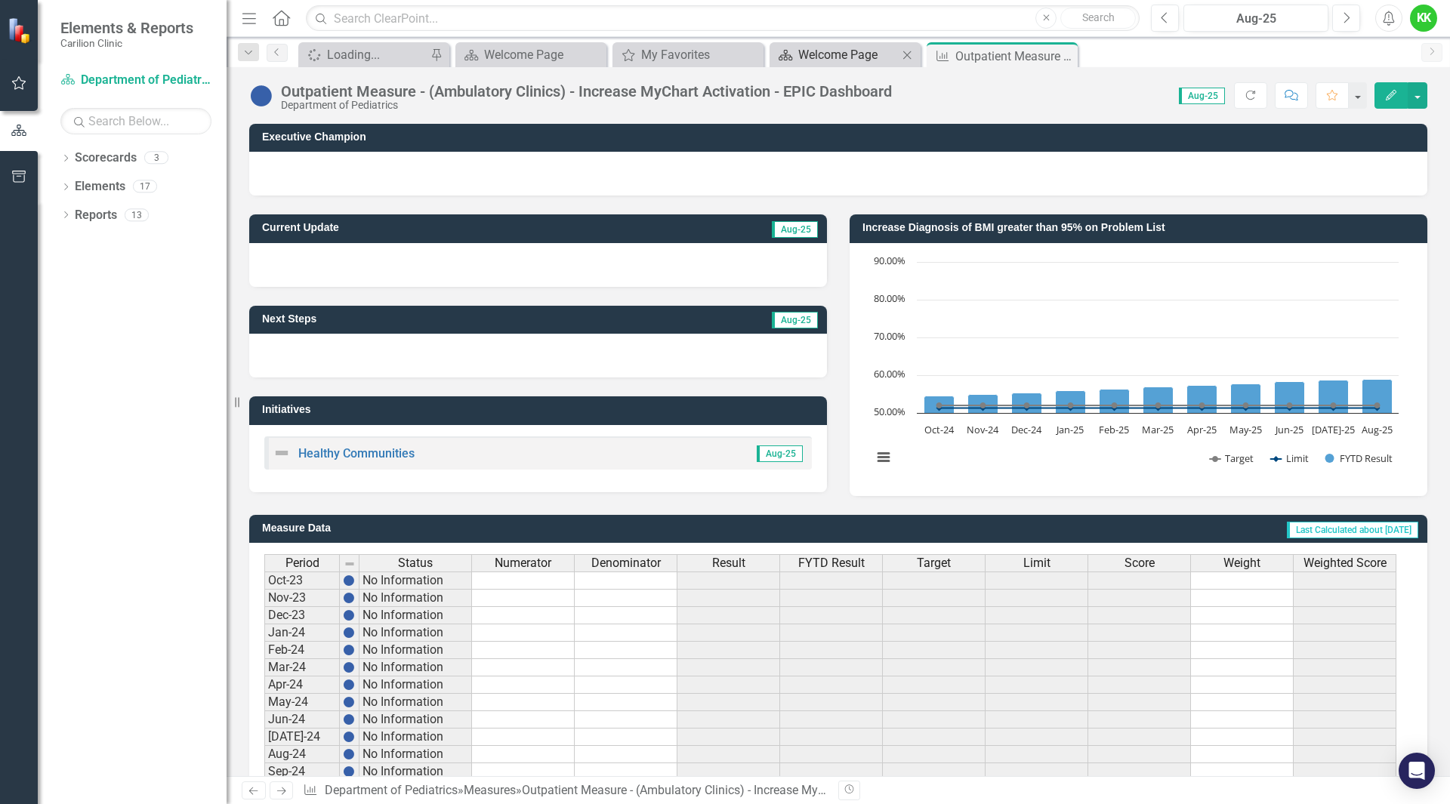
click at [829, 59] on div "Welcome Page" at bounding box center [848, 54] width 100 height 19
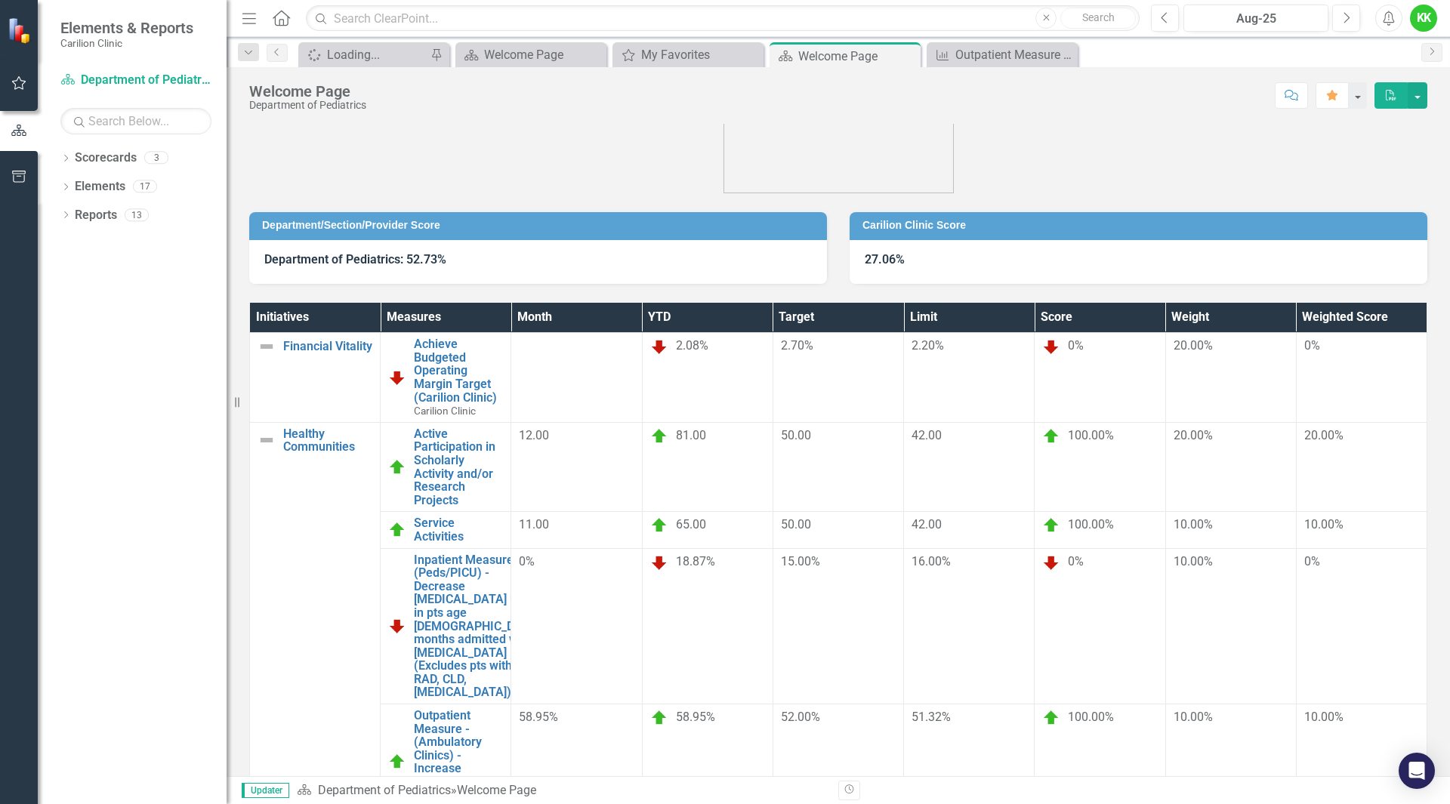
scroll to position [45, 0]
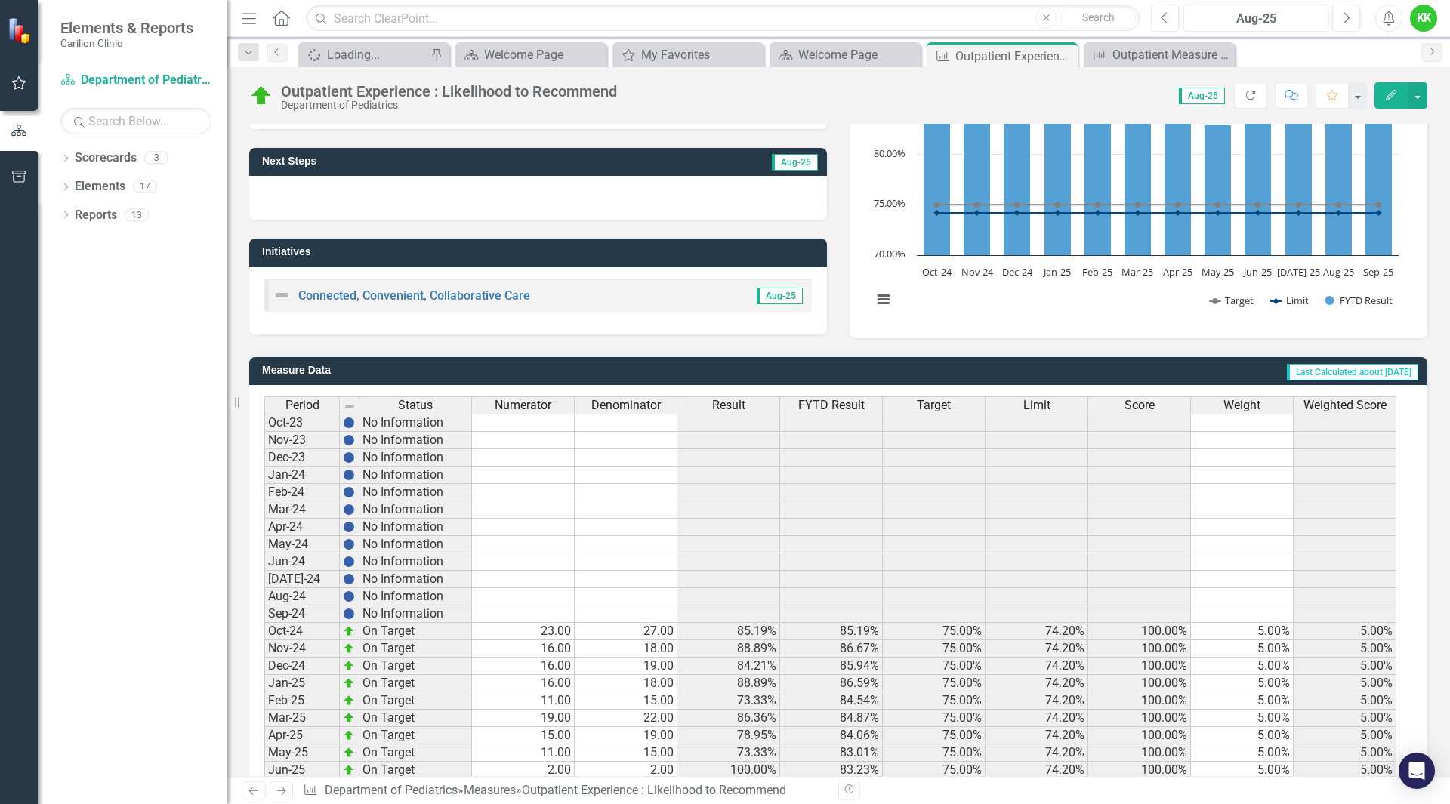
scroll to position [251, 0]
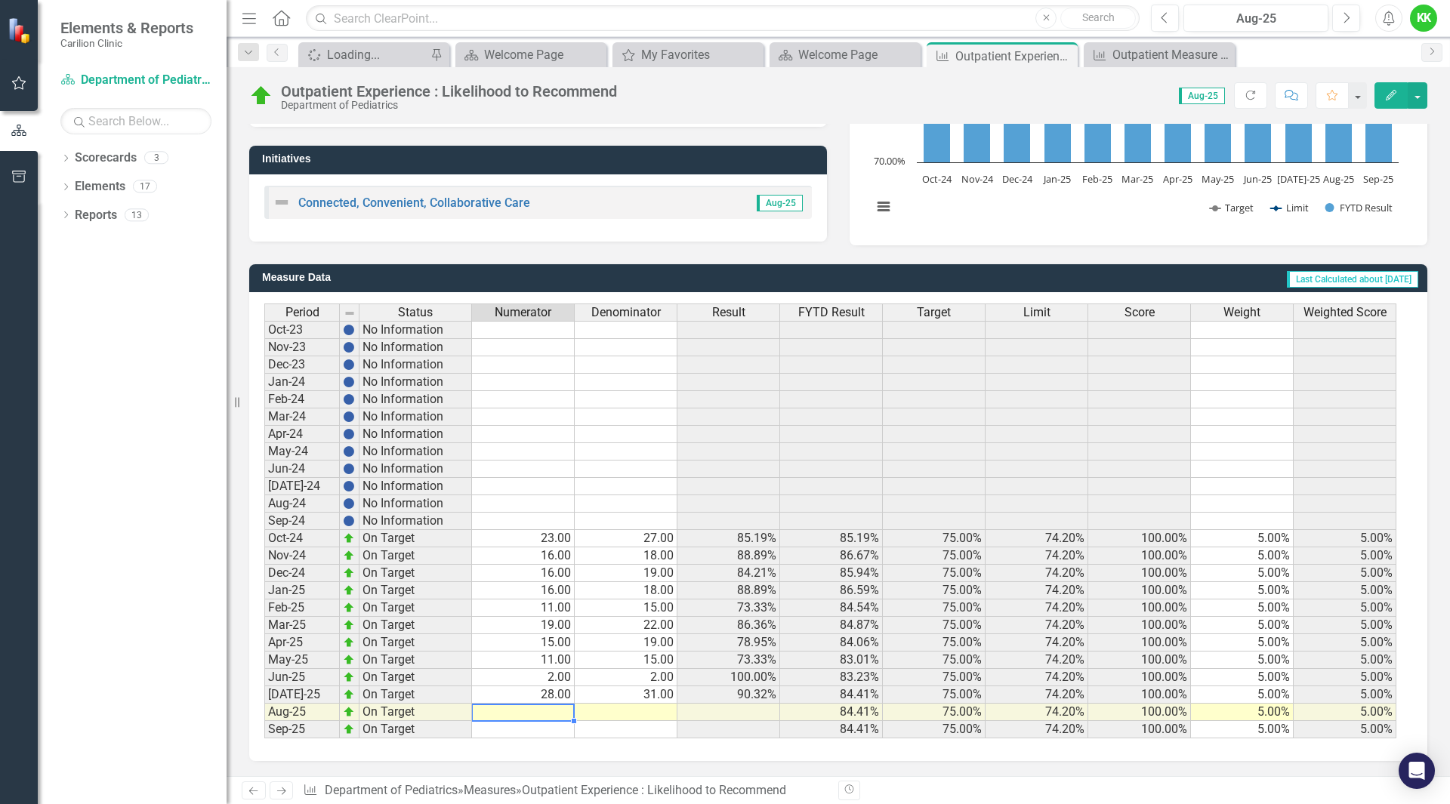
click at [553, 709] on td at bounding box center [523, 712] width 103 height 17
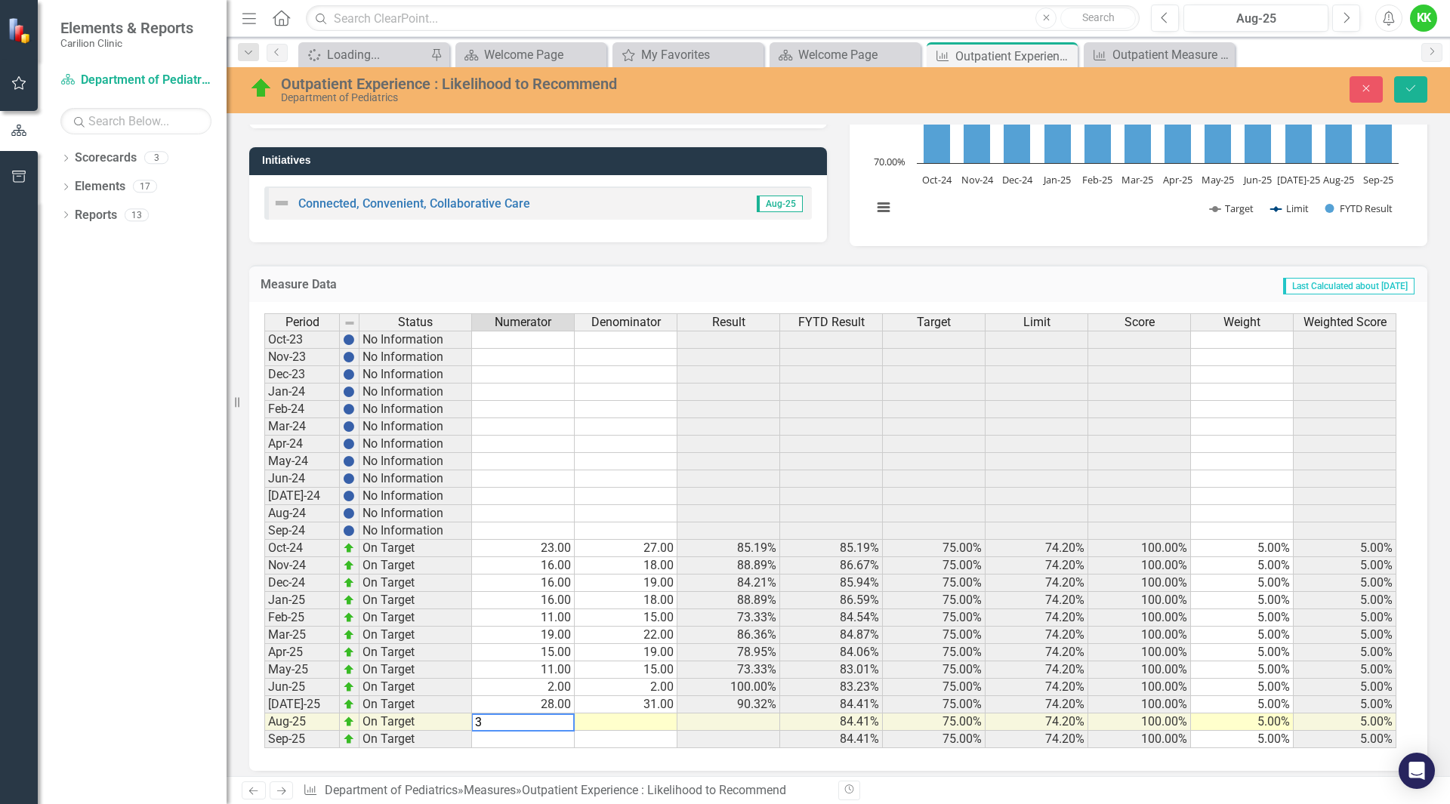
type textarea "30"
type textarea "35"
click at [1406, 93] on icon "Save" at bounding box center [1411, 88] width 14 height 11
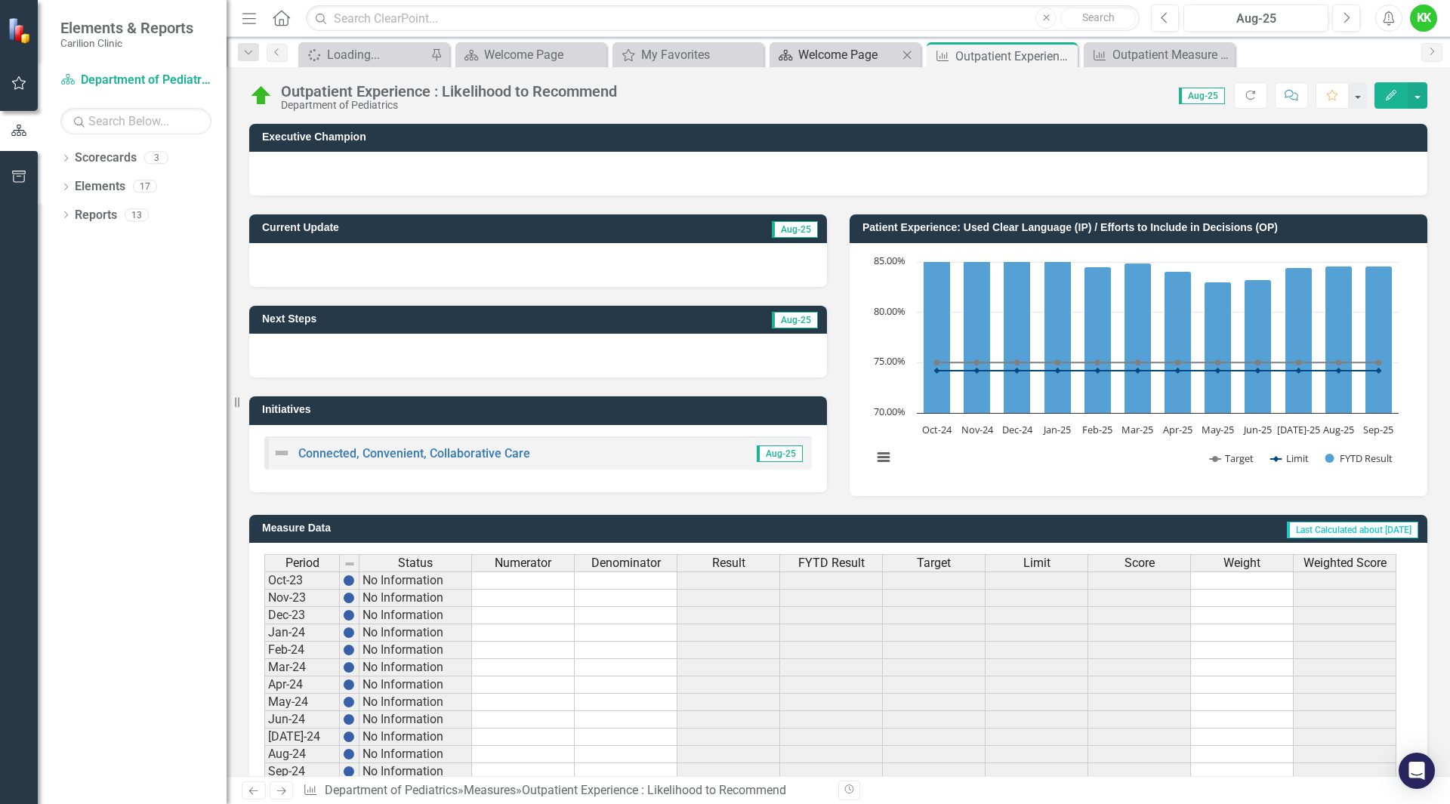
click at [838, 54] on div "Welcome Page" at bounding box center [848, 54] width 100 height 19
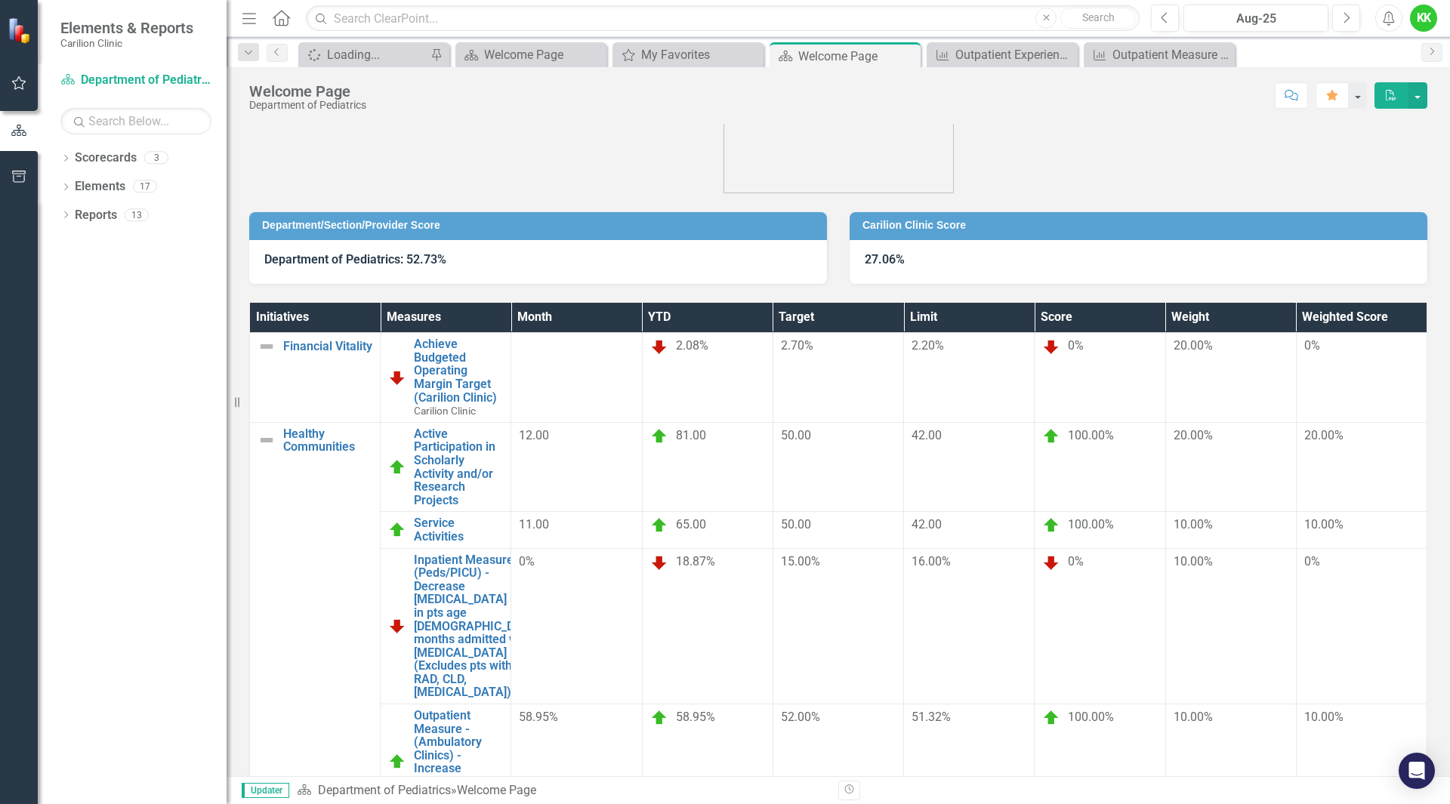
scroll to position [45, 0]
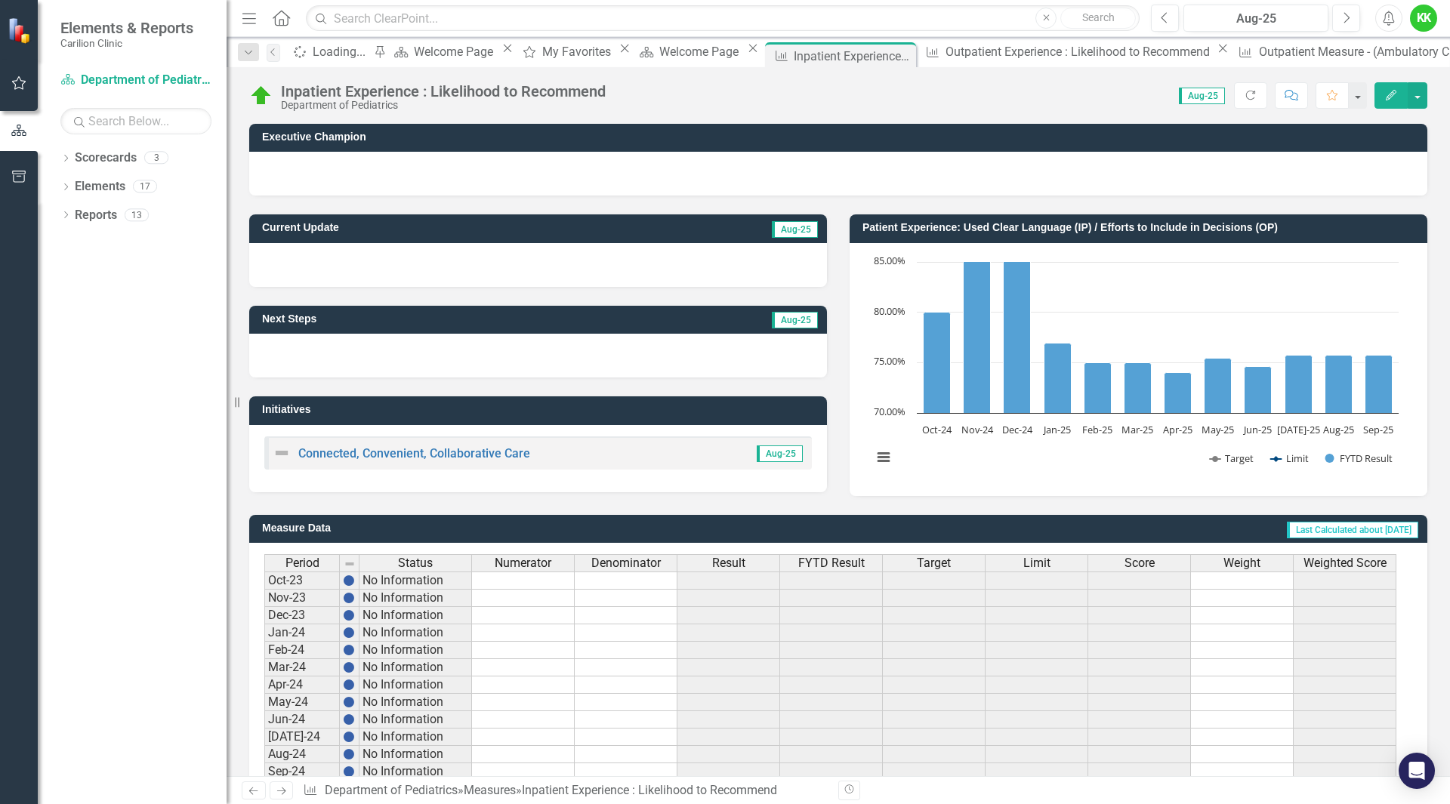
scroll to position [251, 0]
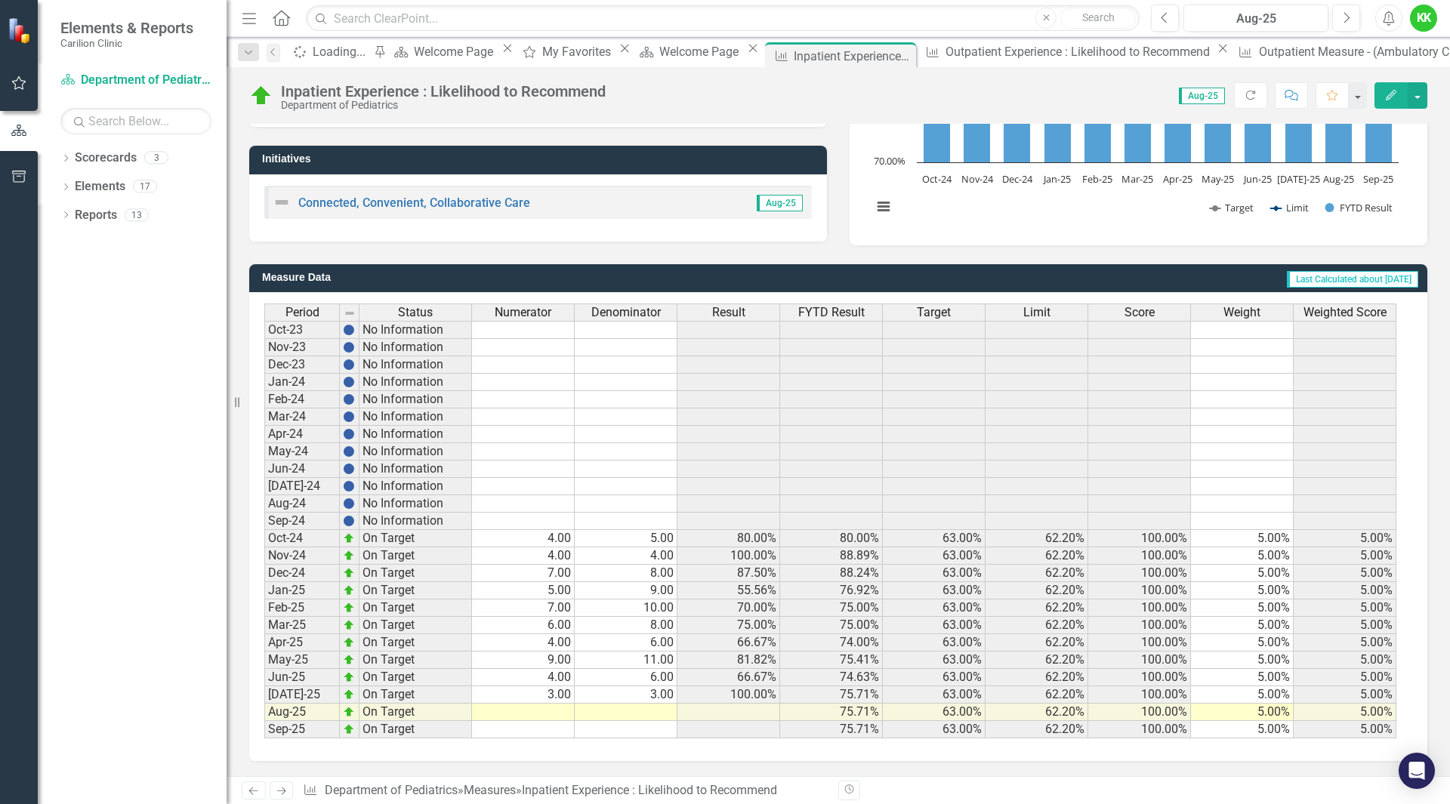
click at [549, 715] on td at bounding box center [523, 712] width 103 height 17
type textarea "1"
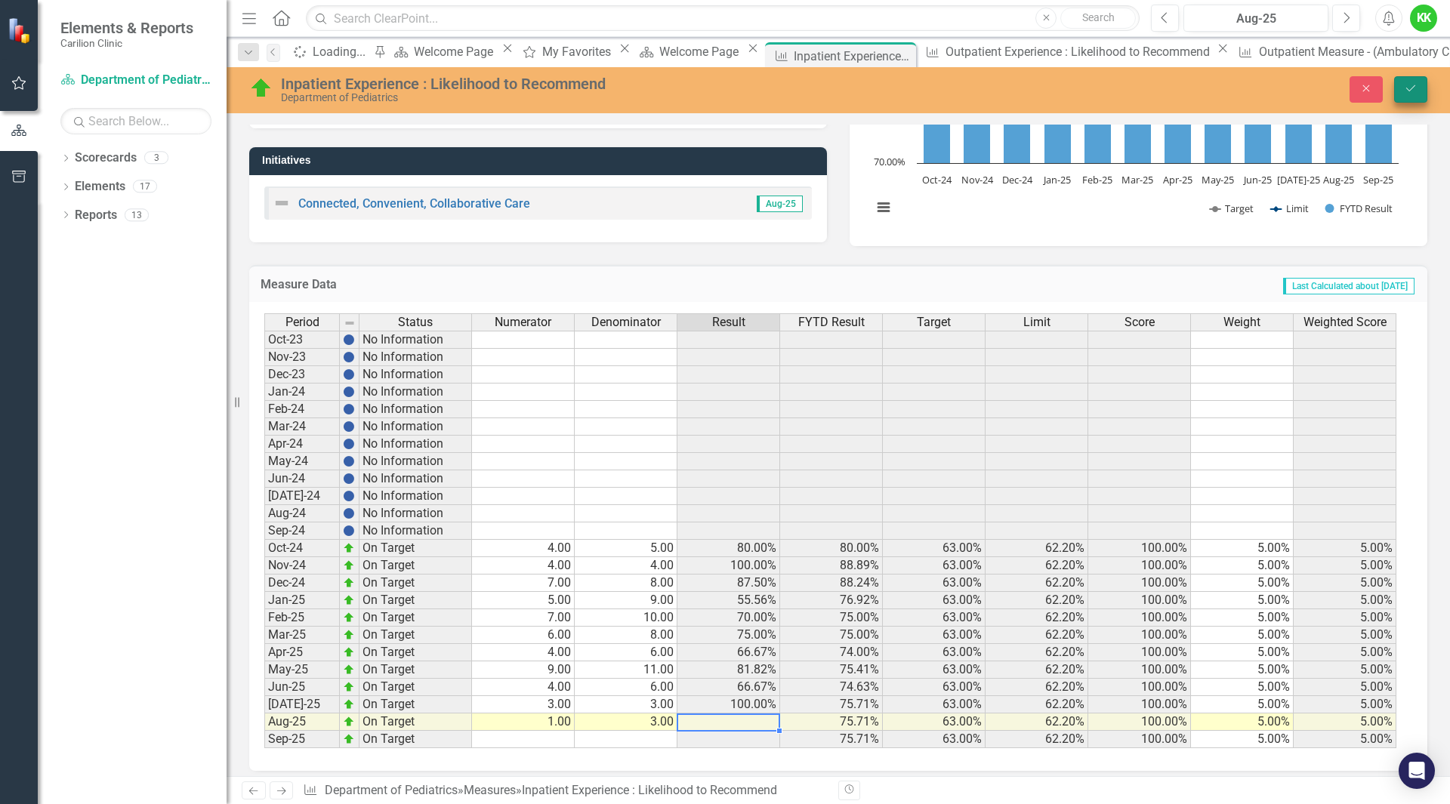
type textarea "3"
click at [1403, 92] on button "Save" at bounding box center [1410, 89] width 33 height 26
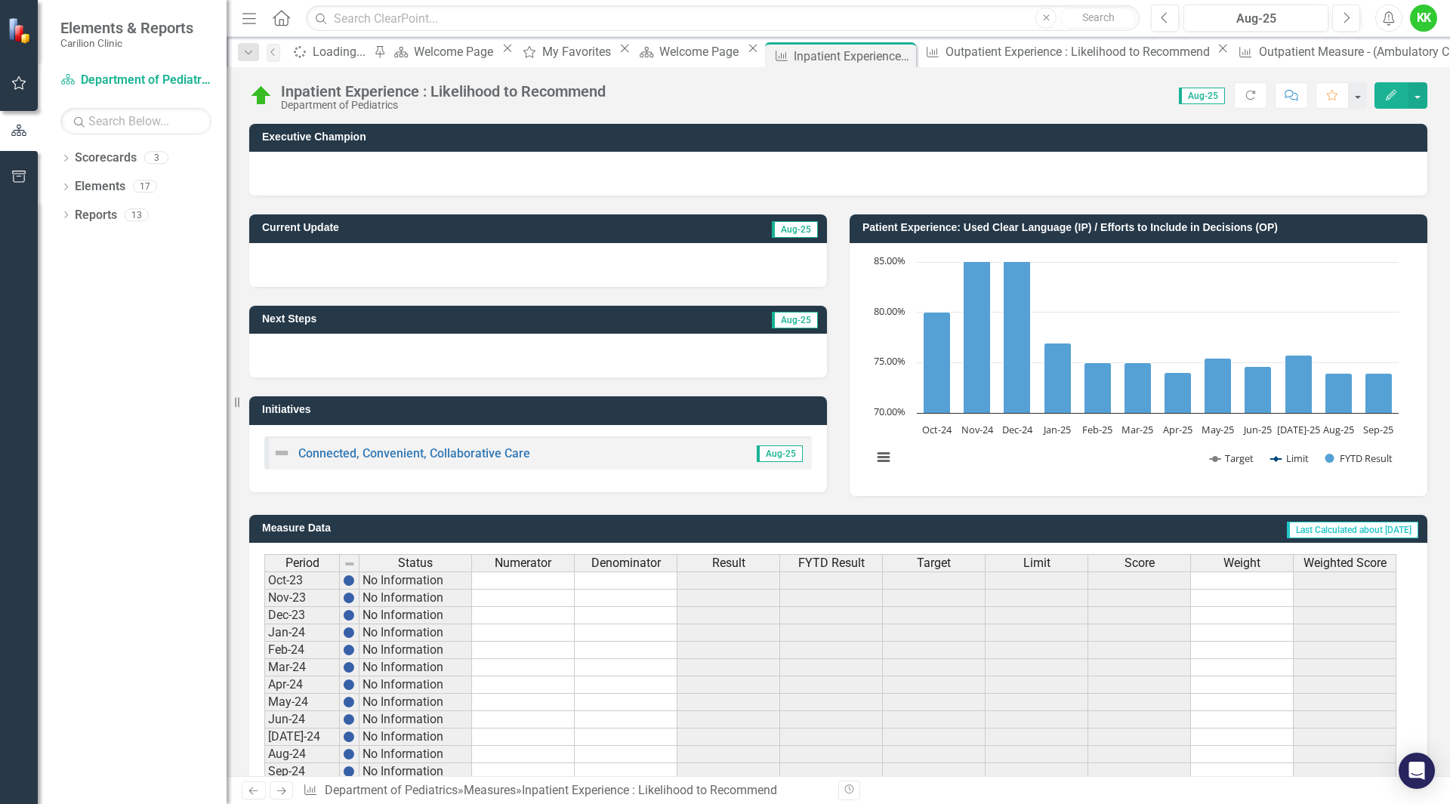
drag, startPoint x: 1265, startPoint y: 58, endPoint x: 1221, endPoint y: 58, distance: 43.8
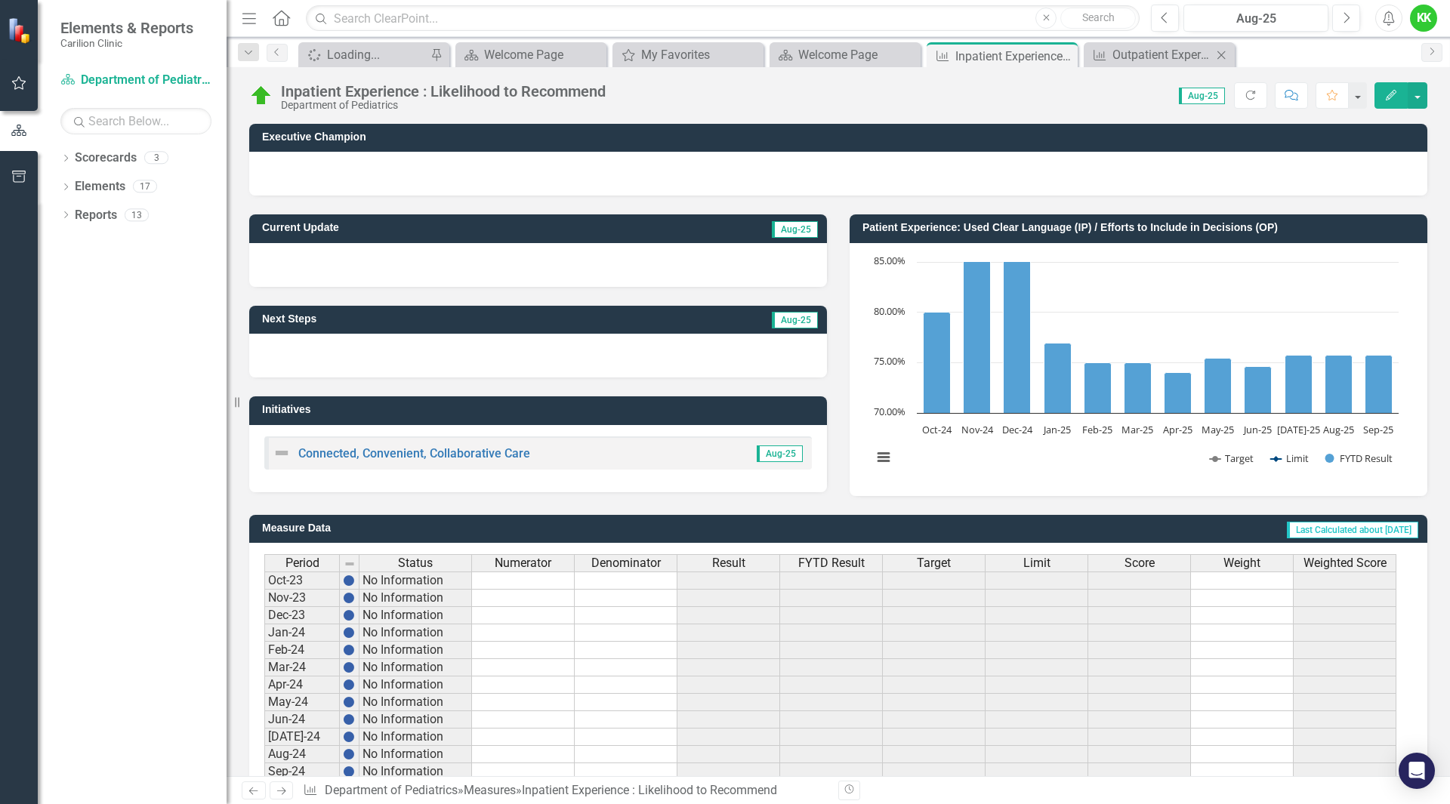
click at [1227, 56] on icon "Close" at bounding box center [1221, 55] width 15 height 12
click at [828, 60] on div "Welcome Page" at bounding box center [848, 54] width 100 height 19
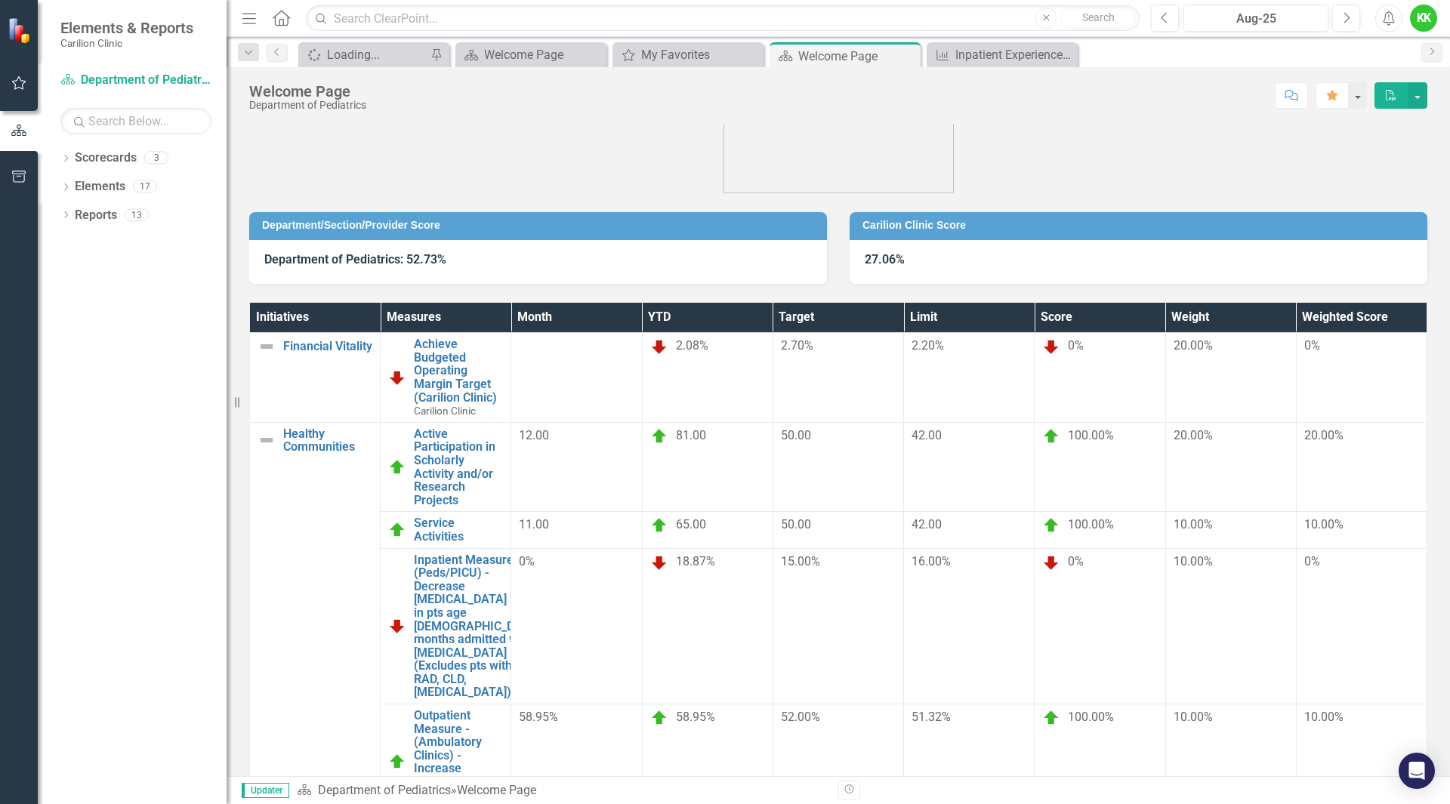
scroll to position [45, 0]
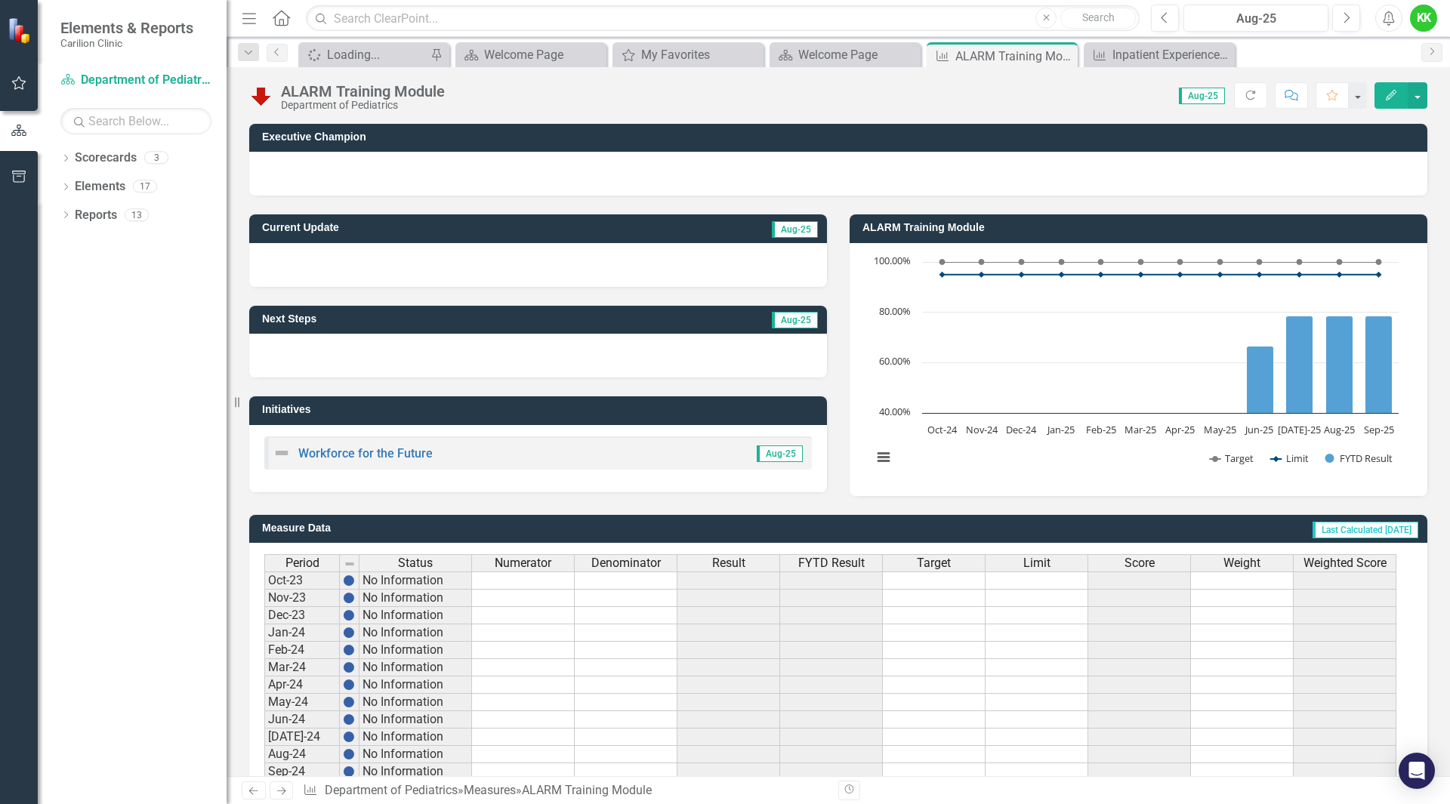
scroll to position [251, 0]
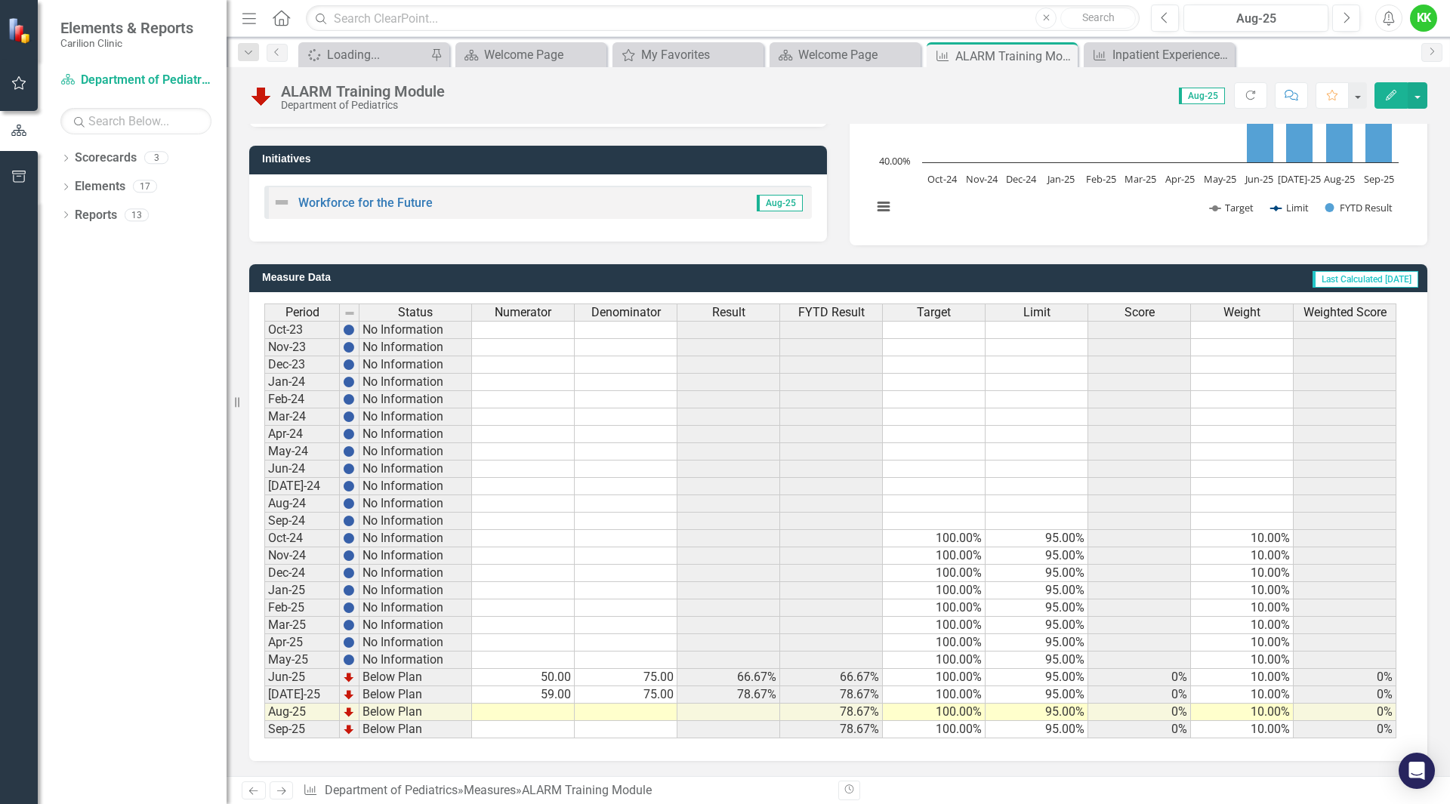
click at [548, 679] on td "50.00" at bounding box center [523, 677] width 103 height 17
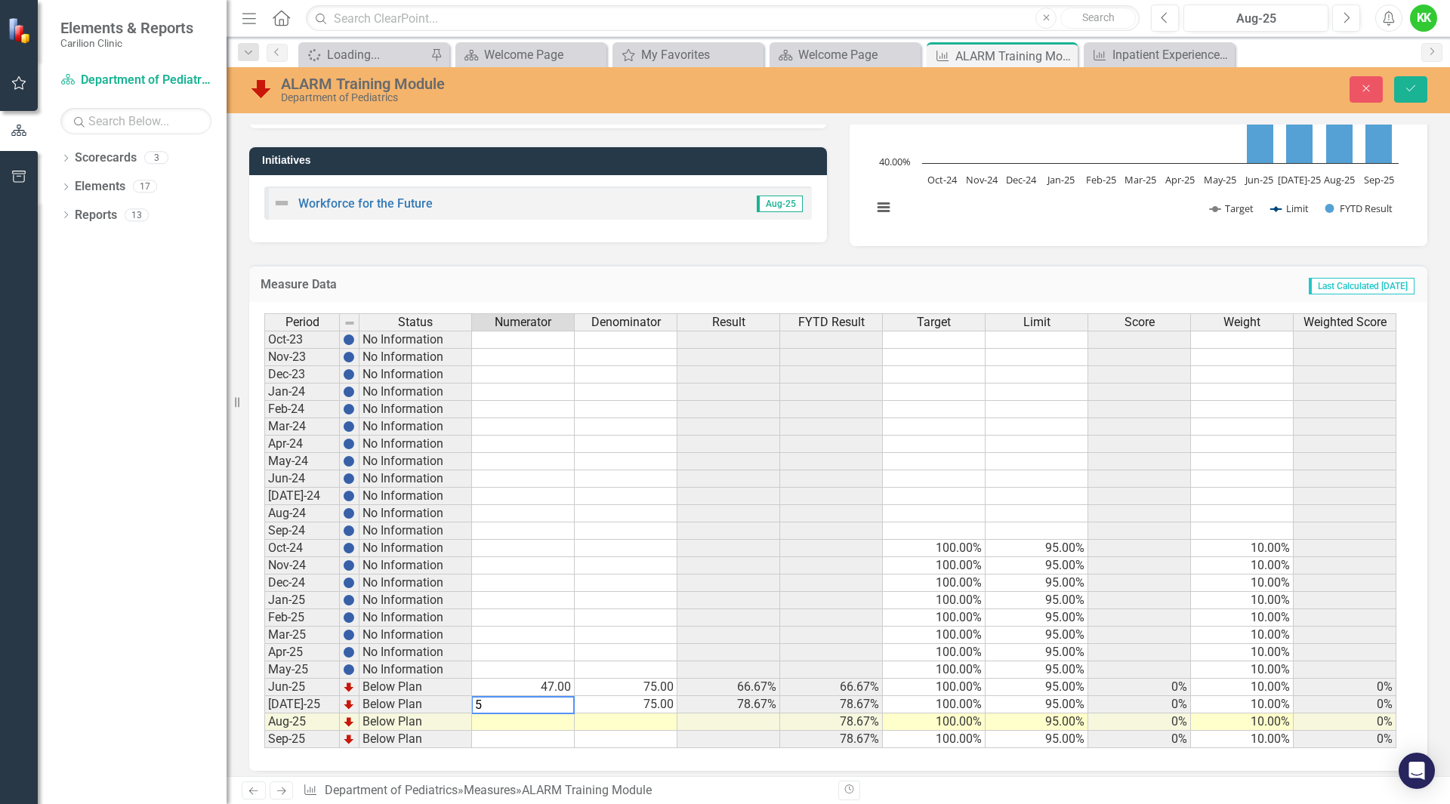
type textarea "56"
type textarea "63"
click at [1416, 99] on button "Save" at bounding box center [1410, 89] width 33 height 26
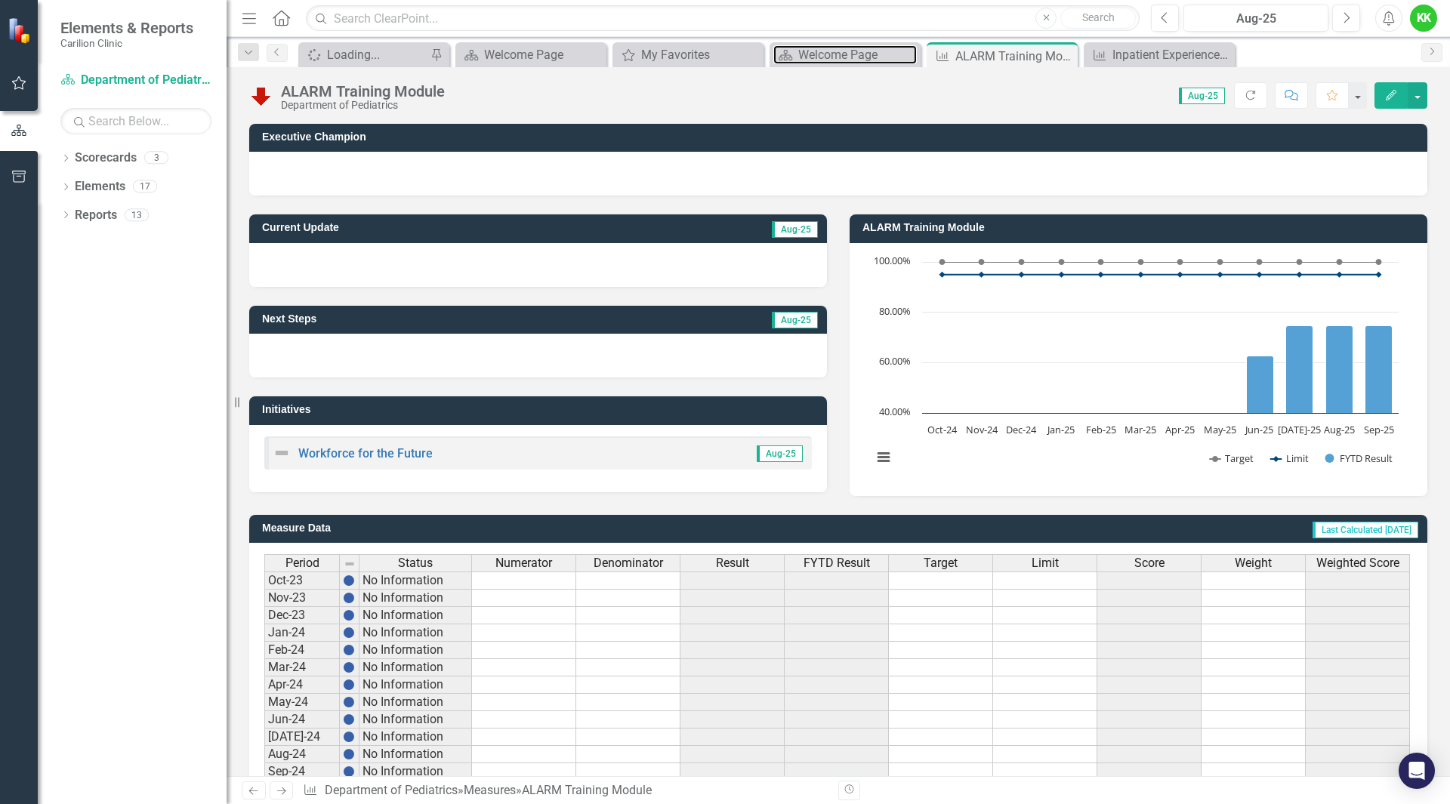
click at [824, 52] on div "Welcome Page" at bounding box center [857, 54] width 119 height 19
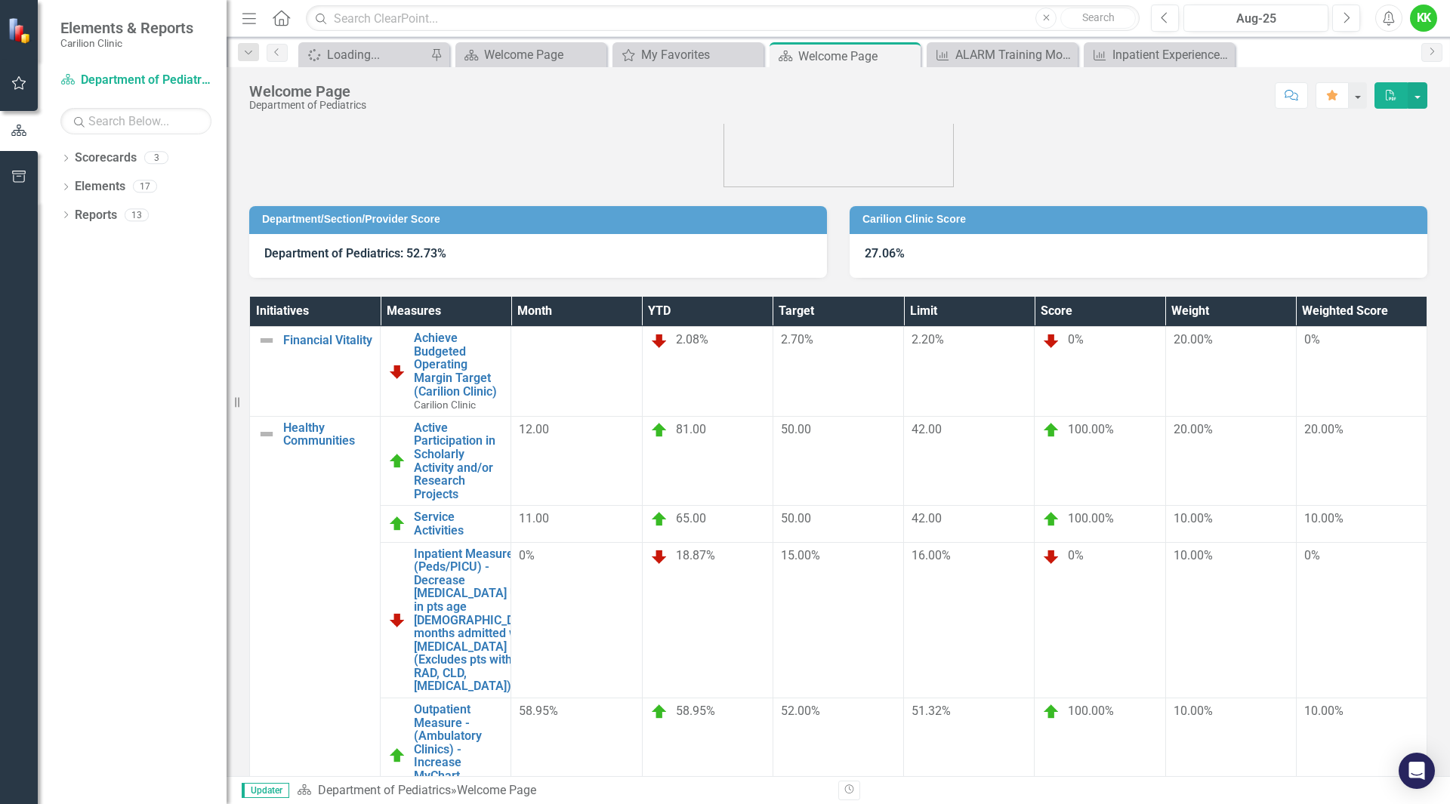
scroll to position [45, 0]
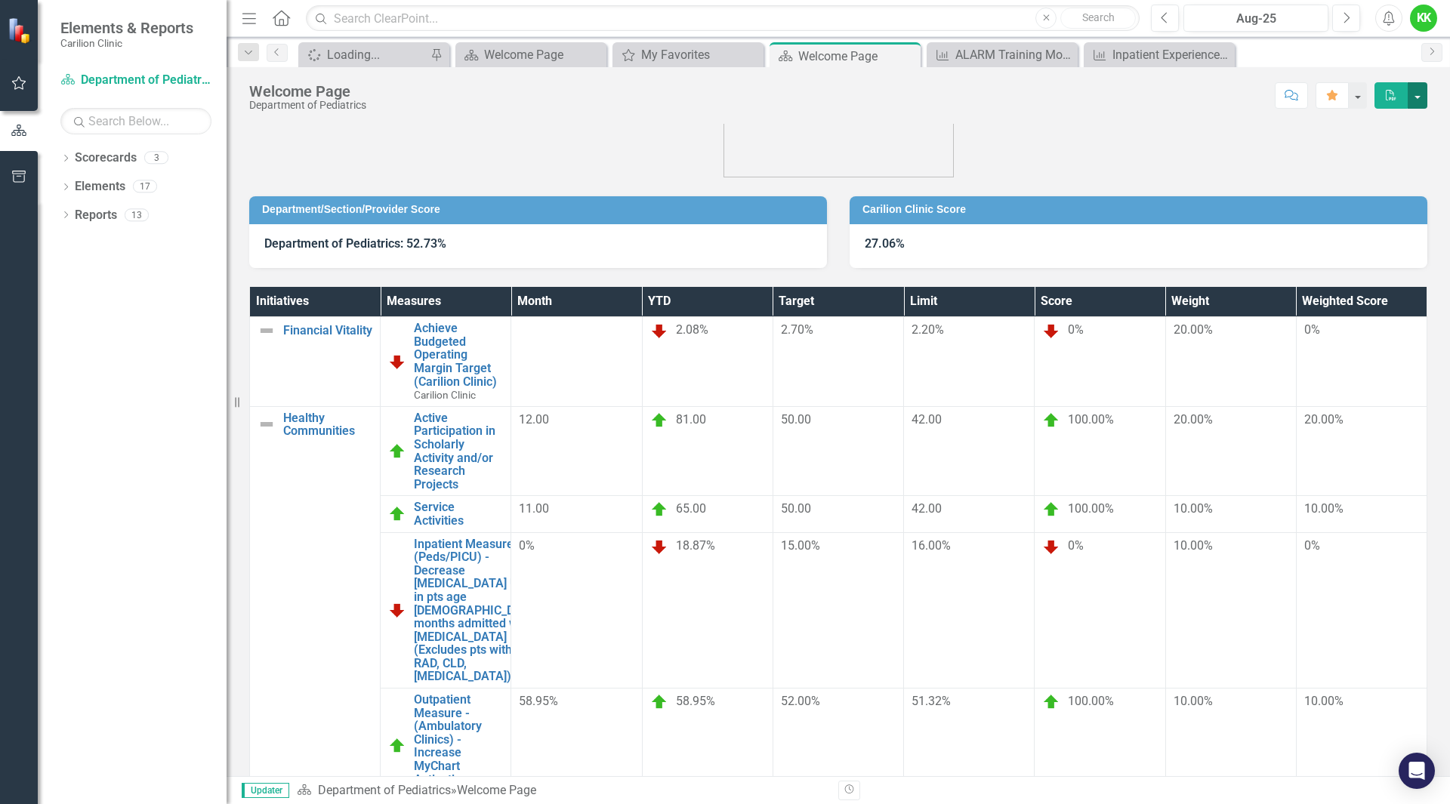
click at [1411, 103] on button "button" at bounding box center [1418, 95] width 20 height 26
click at [1359, 153] on link "PDF Export to PDF" at bounding box center [1366, 154] width 122 height 28
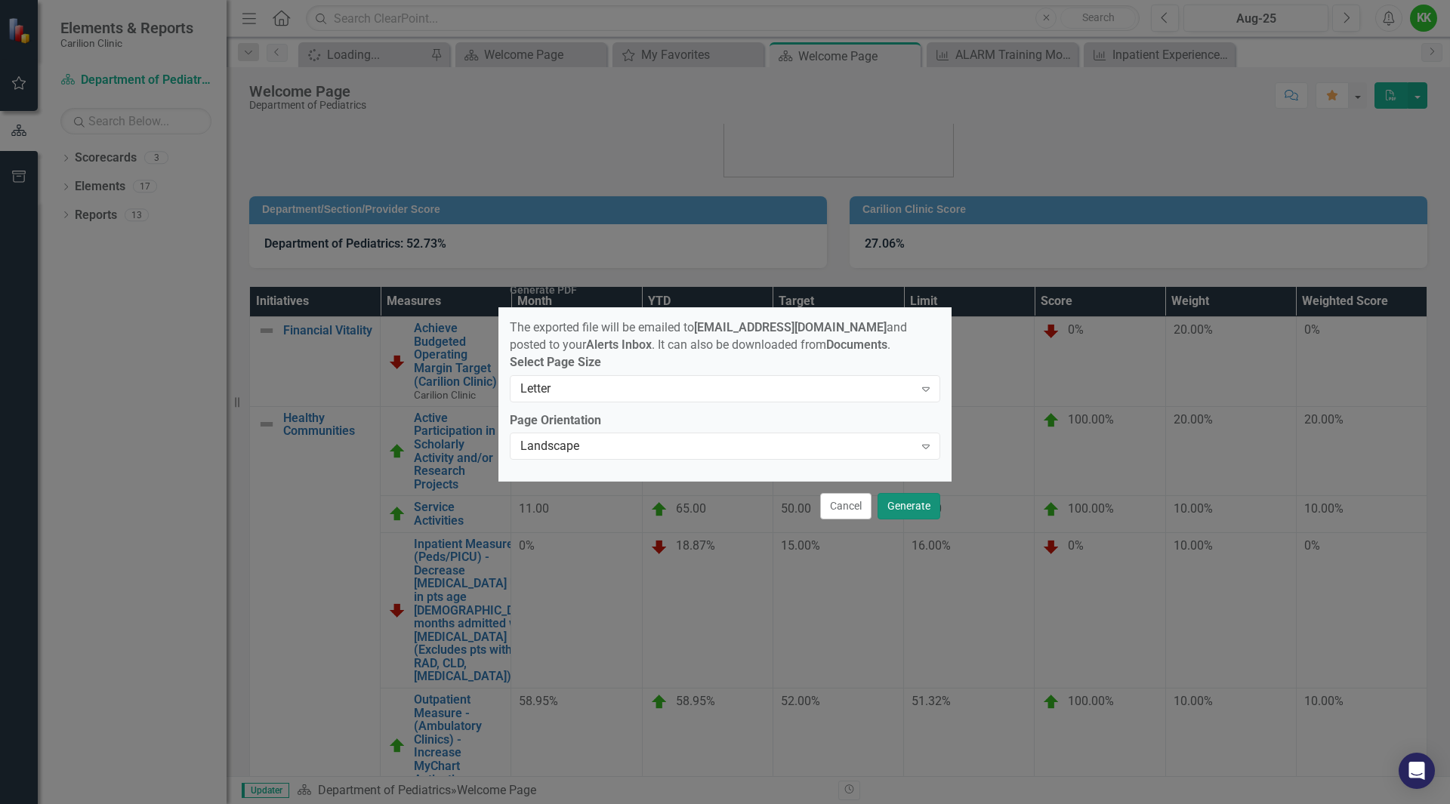
click at [909, 518] on button "Generate" at bounding box center [909, 506] width 63 height 26
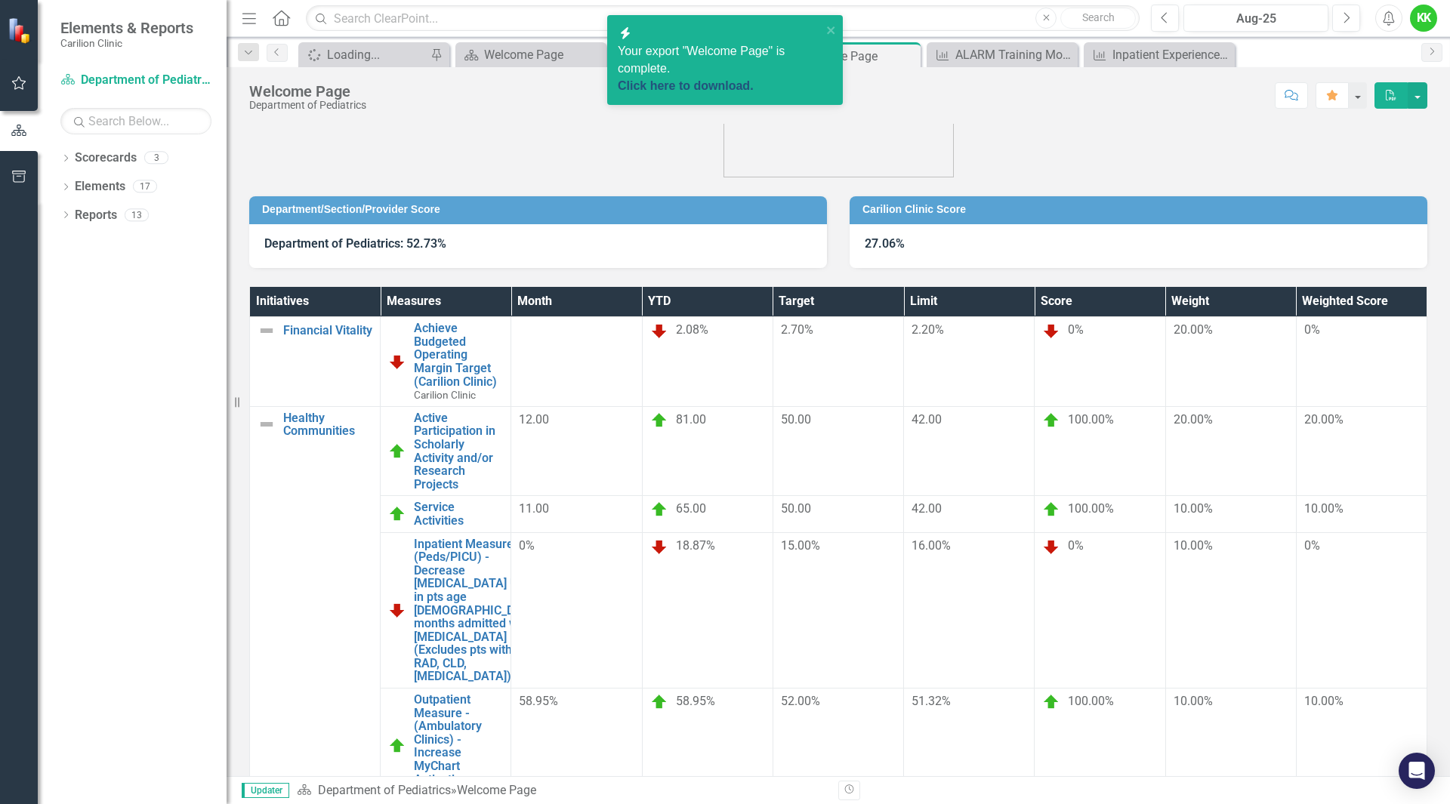
click at [674, 79] on link "Click here to download." at bounding box center [686, 85] width 136 height 13
